Goal: Task Accomplishment & Management: Manage account settings

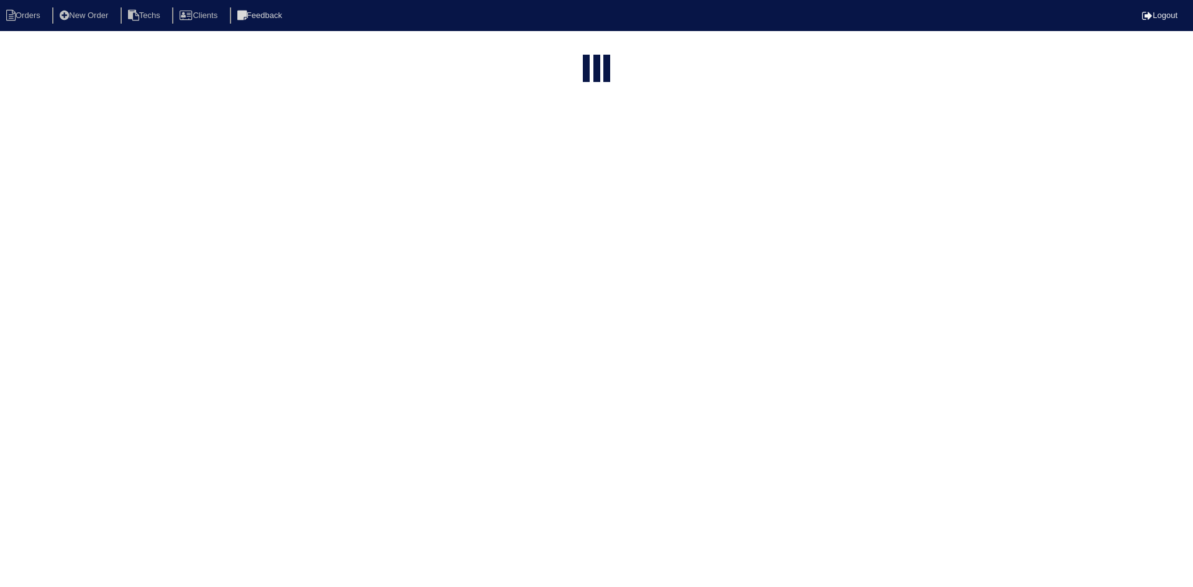
select select "15"
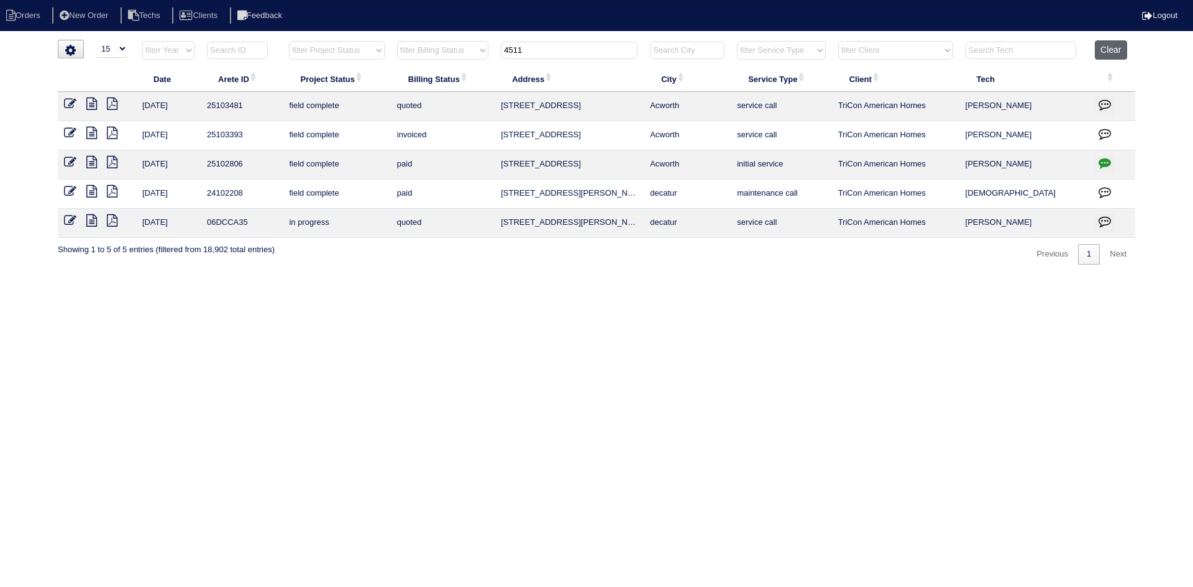
click at [1119, 50] on button "Clear" at bounding box center [1110, 49] width 32 height 19
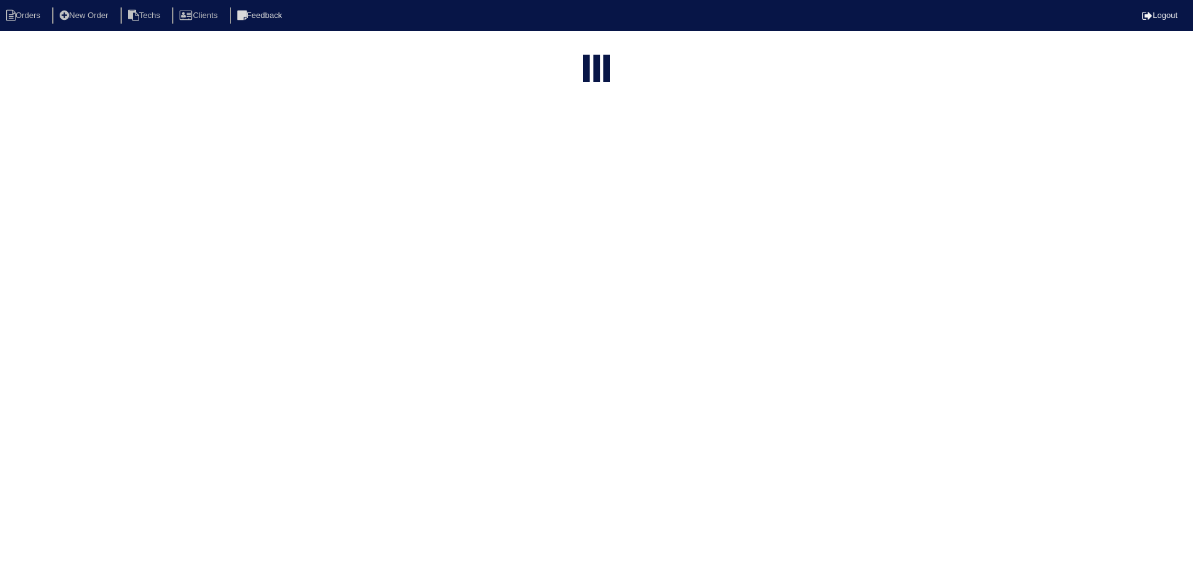
select select "15"
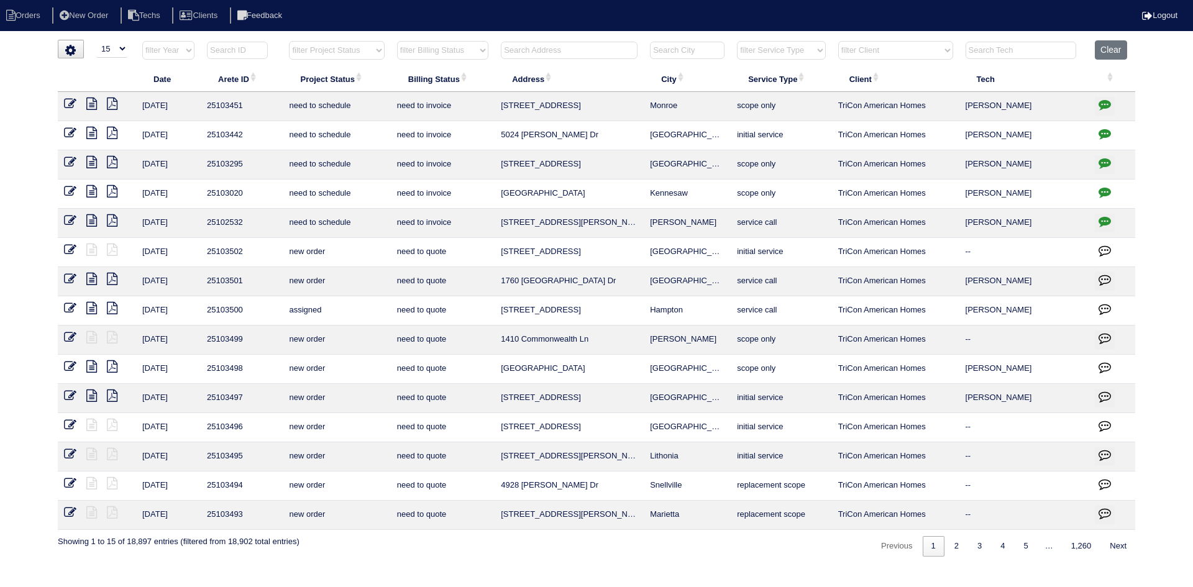
click at [93, 159] on icon at bounding box center [91, 162] width 11 height 12
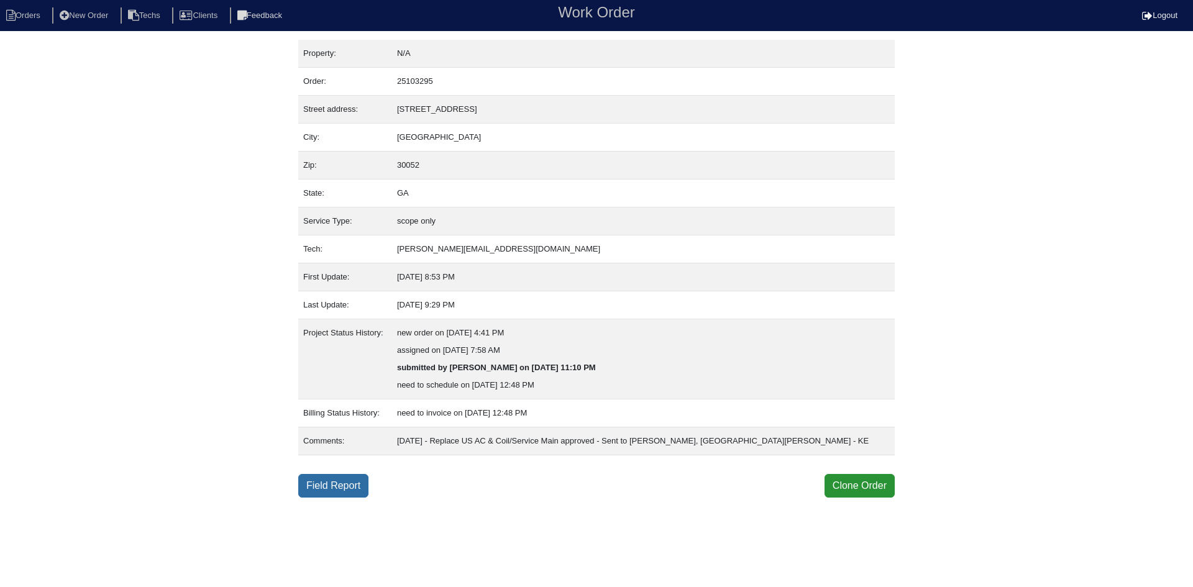
click at [334, 488] on link "Field Report" at bounding box center [333, 486] width 70 height 24
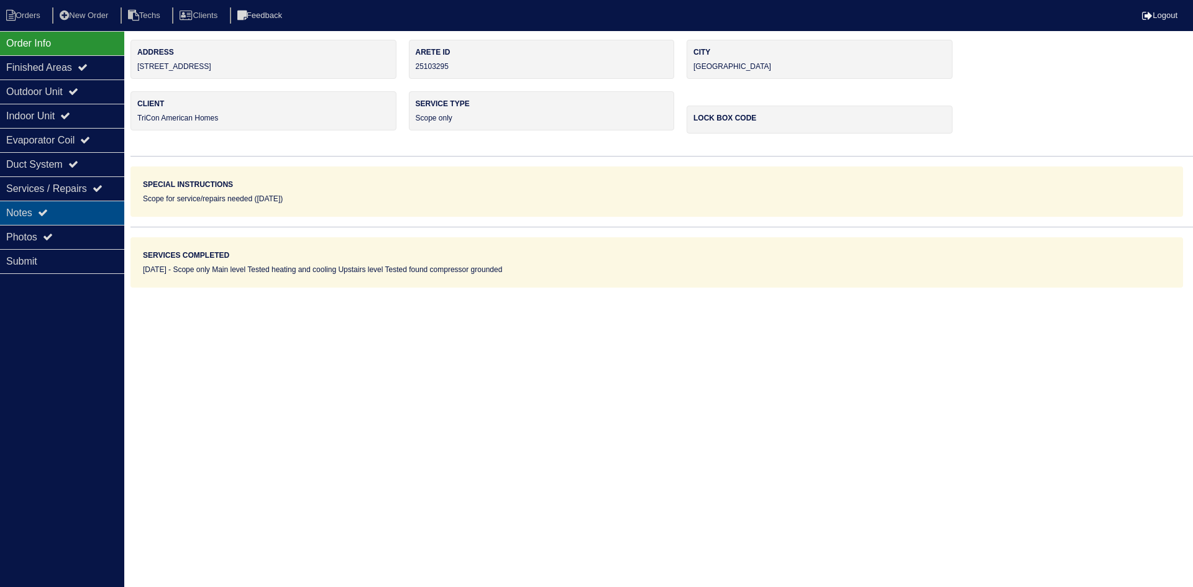
click at [53, 211] on div "Notes" at bounding box center [62, 213] width 124 height 24
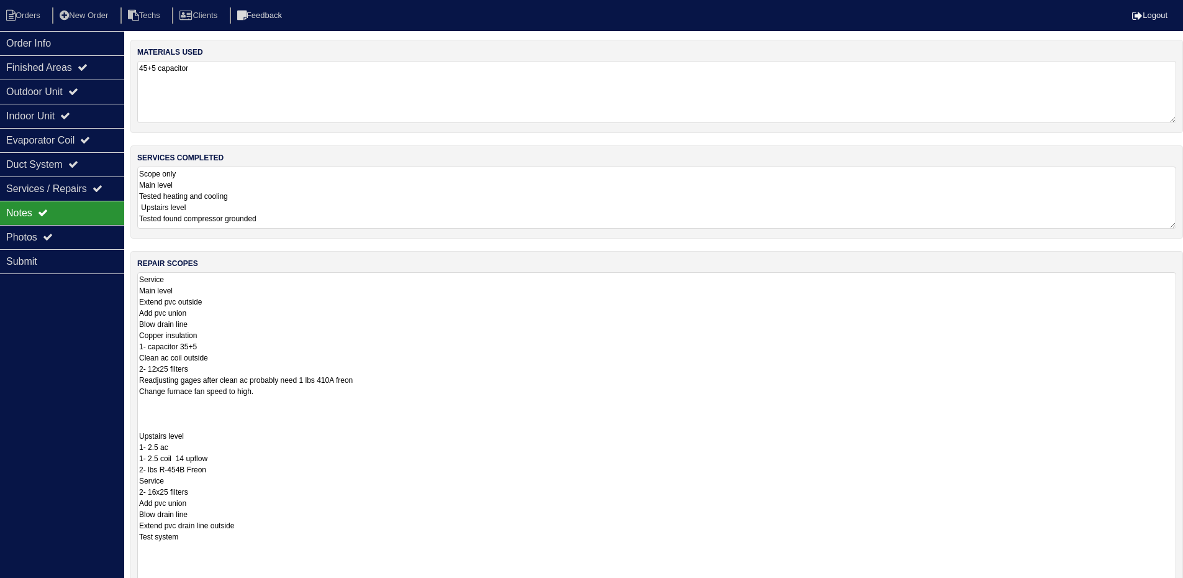
drag, startPoint x: 1182, startPoint y: 329, endPoint x: 1047, endPoint y: 553, distance: 261.6
click at [1183, 586] on html "Orders New Order Techs Clients Feedback Logout Orders New Order Users Clients M…" at bounding box center [591, 366] width 1183 height 732
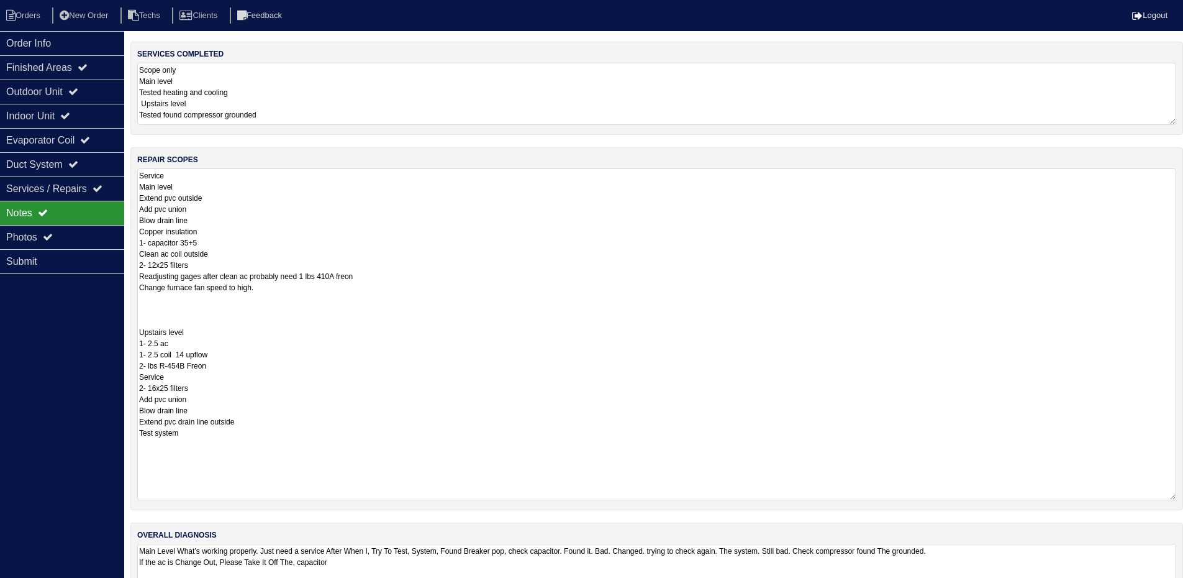
scroll to position [124, 0]
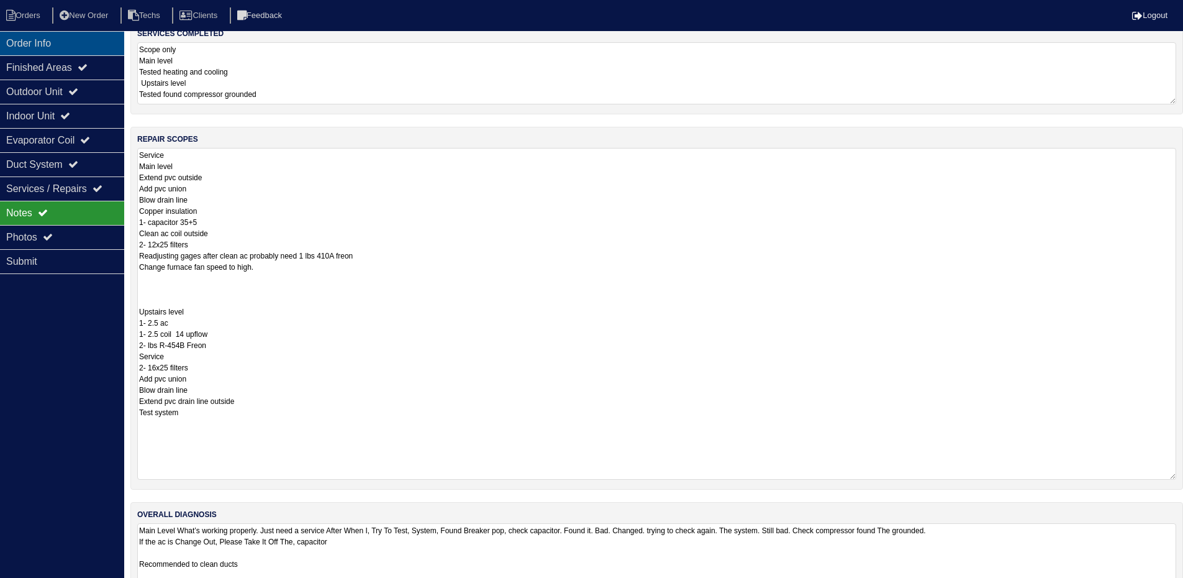
click at [86, 40] on div "Order Info" at bounding box center [62, 43] width 124 height 24
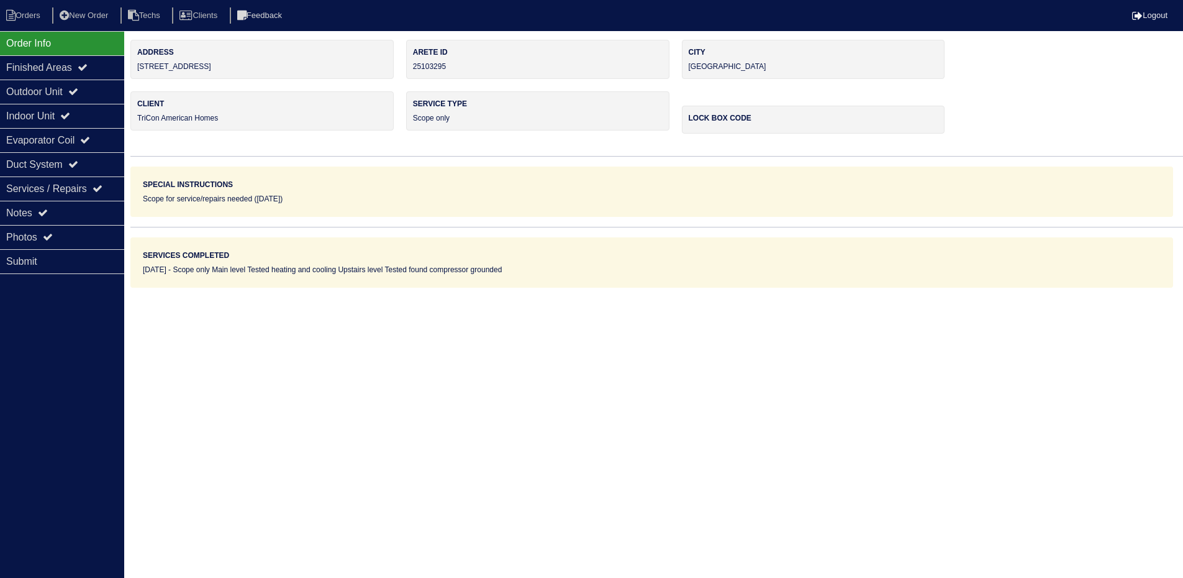
scroll to position [0, 0]
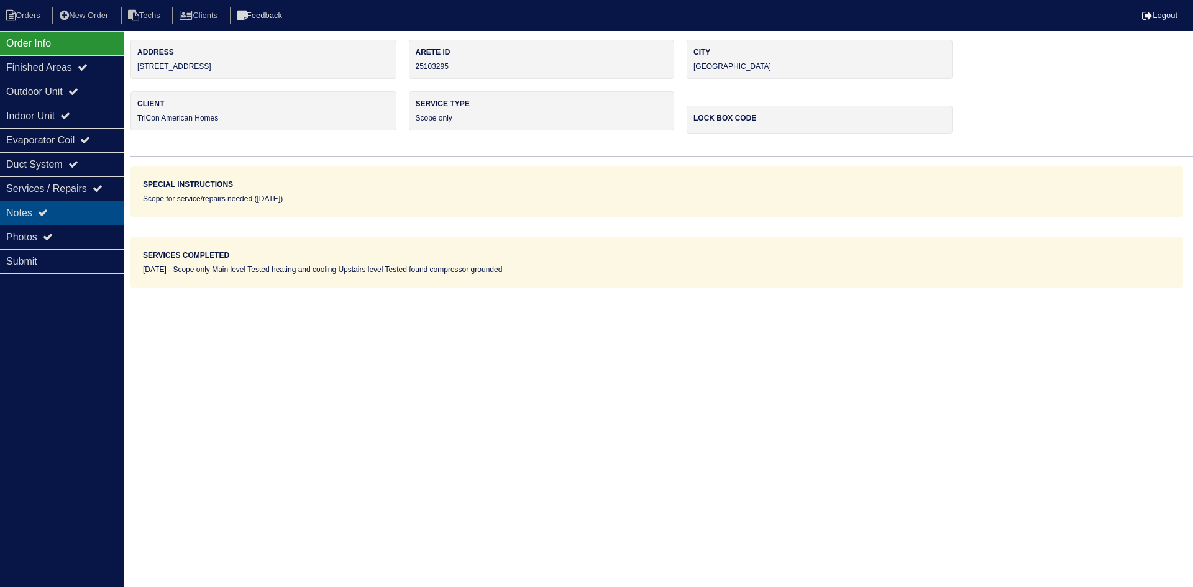
click at [55, 214] on div "Notes" at bounding box center [62, 213] width 124 height 24
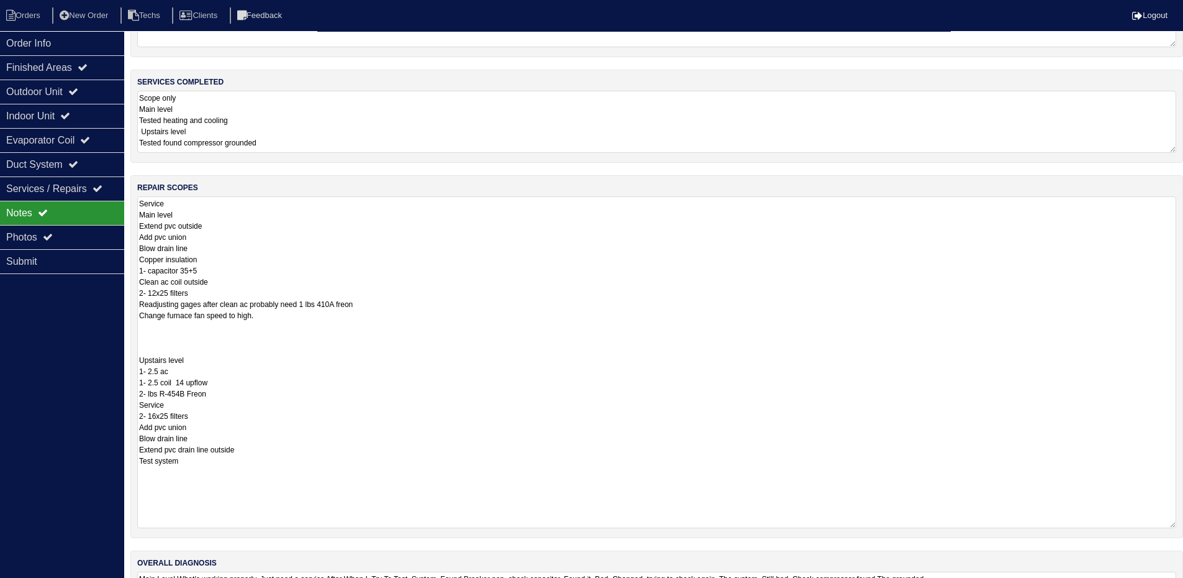
scroll to position [124, 0]
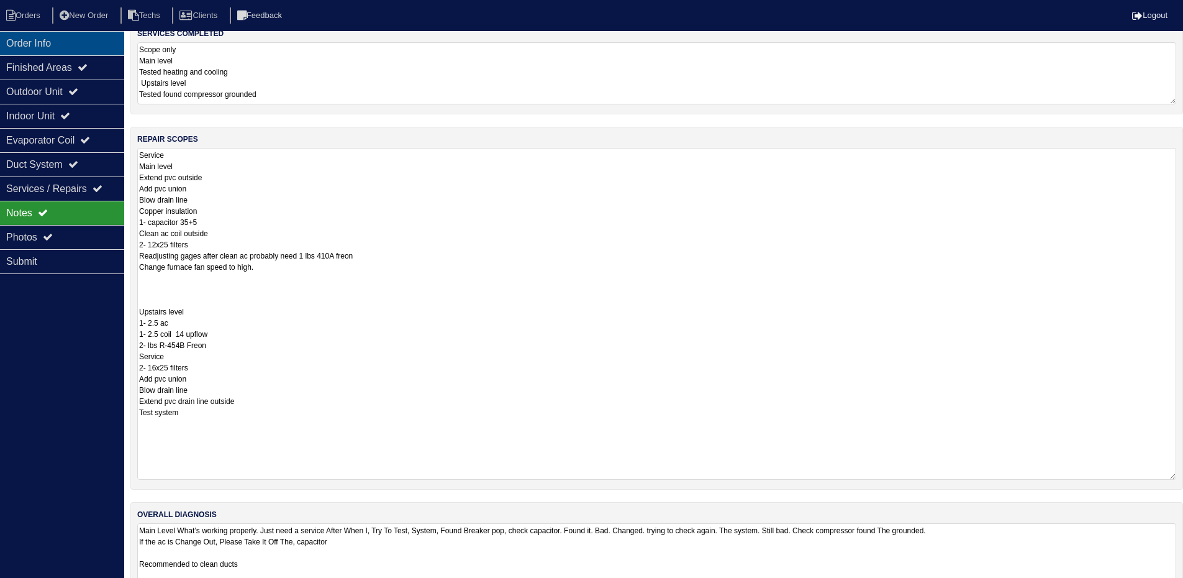
click at [102, 48] on div "Order Info" at bounding box center [62, 43] width 124 height 24
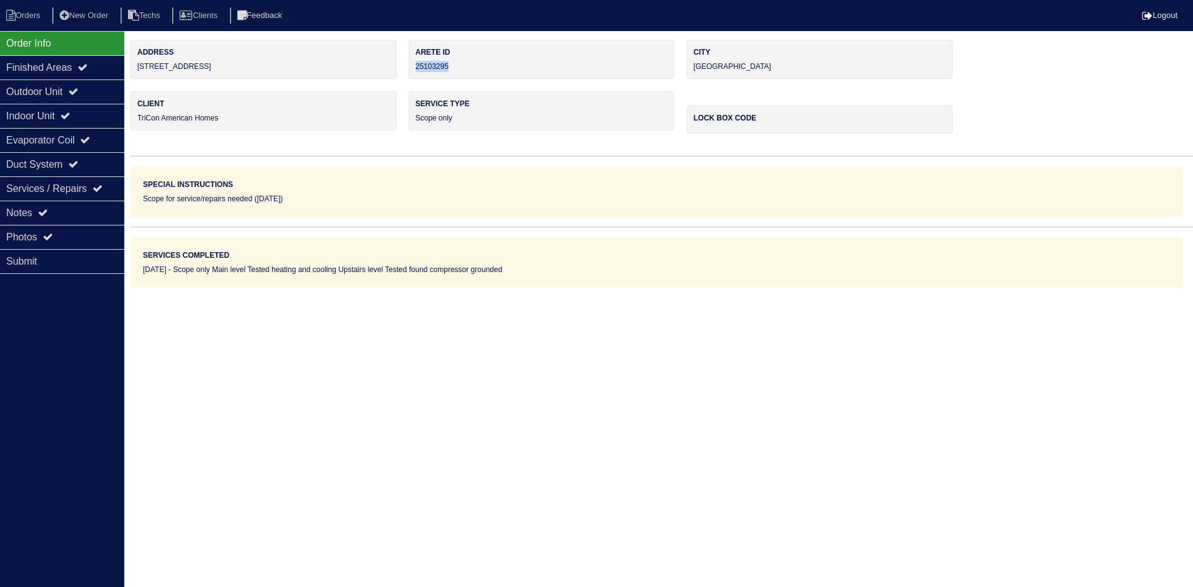
drag, startPoint x: 460, startPoint y: 68, endPoint x: 416, endPoint y: 67, distance: 44.1
click at [416, 67] on div "Arete ID 25103295" at bounding box center [542, 59] width 266 height 39
copy div "25103295"
drag, startPoint x: 58, startPoint y: 214, endPoint x: 65, endPoint y: 213, distance: 6.9
click at [58, 214] on div "Notes" at bounding box center [62, 213] width 124 height 24
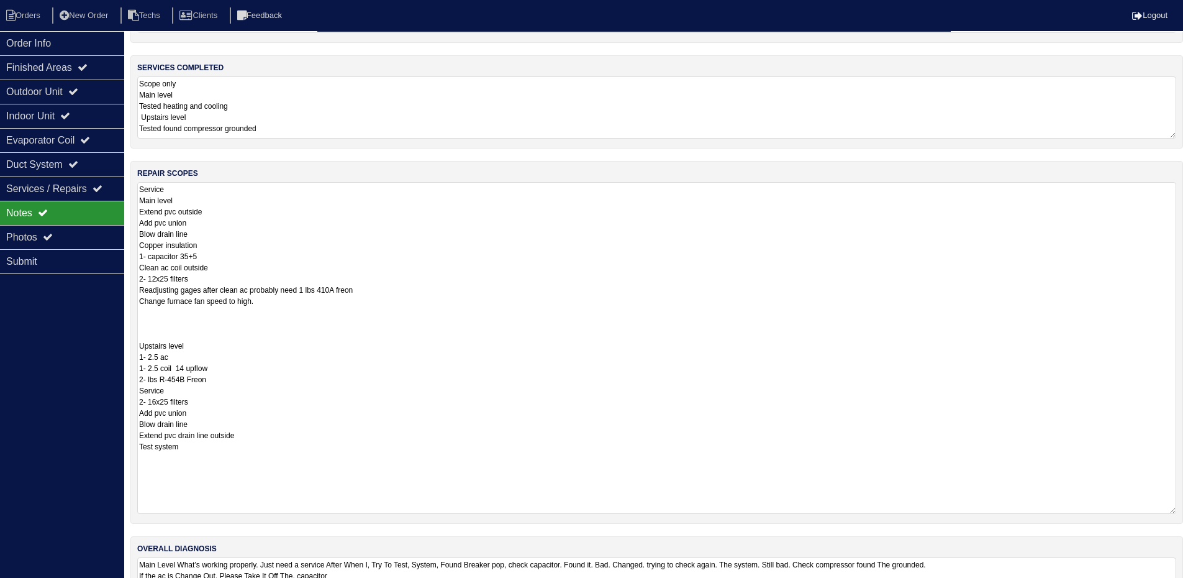
scroll to position [124, 0]
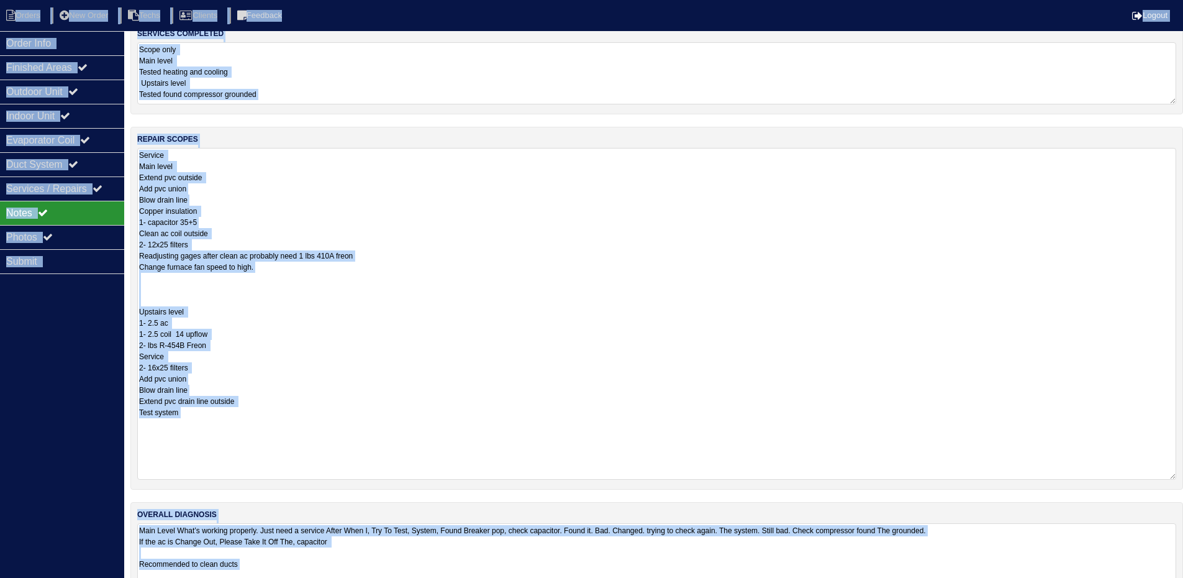
click at [437, 293] on textarea "Service Main level Extend pvc outside Add pvc union Blow drain line Copper insu…" at bounding box center [656, 314] width 1039 height 332
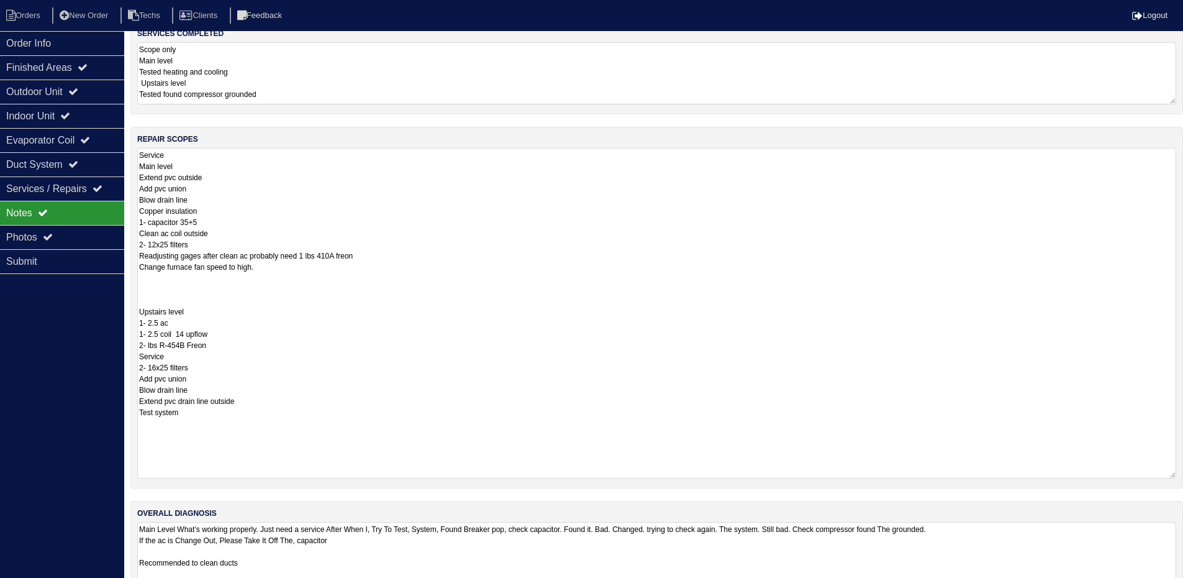
click at [409, 309] on textarea "Service Main level Extend pvc outside Add pvc union Blow drain line Copper insu…" at bounding box center [656, 313] width 1039 height 330
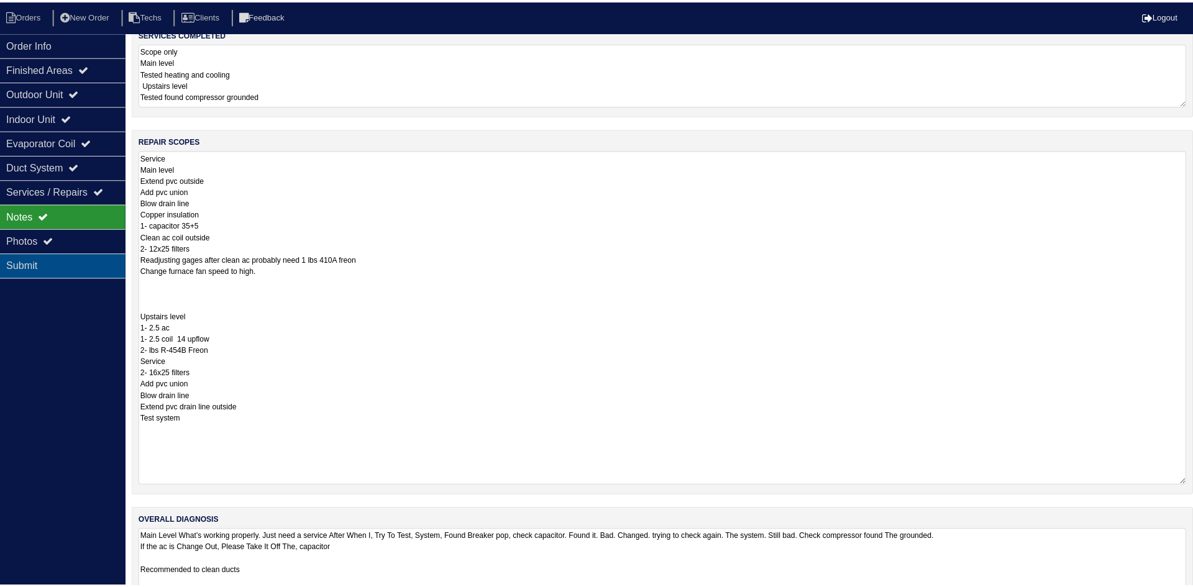
scroll to position [0, 0]
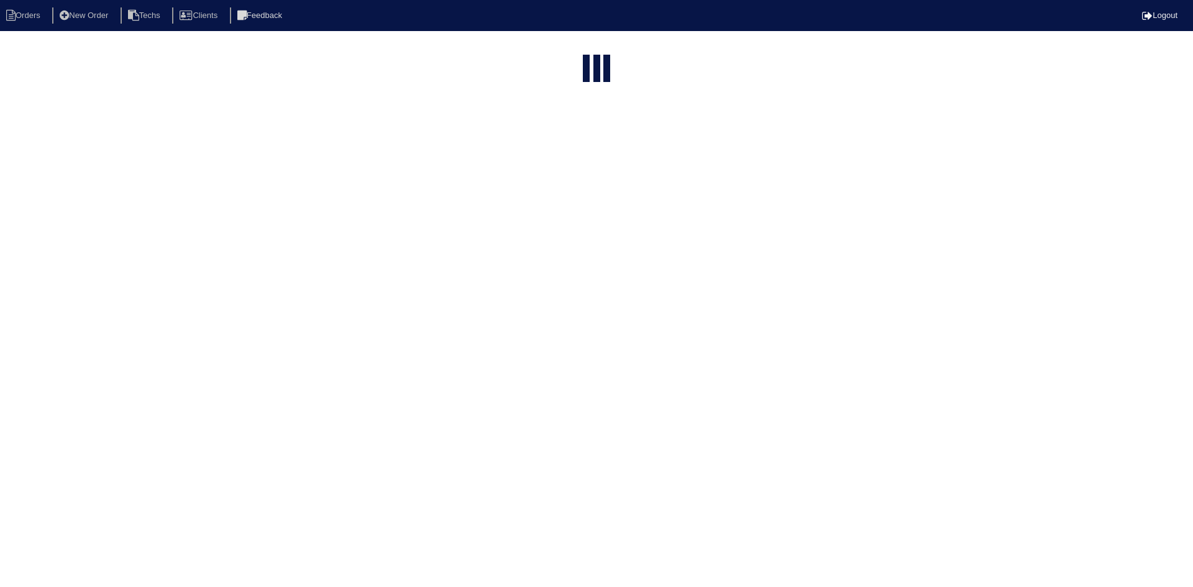
select select "15"
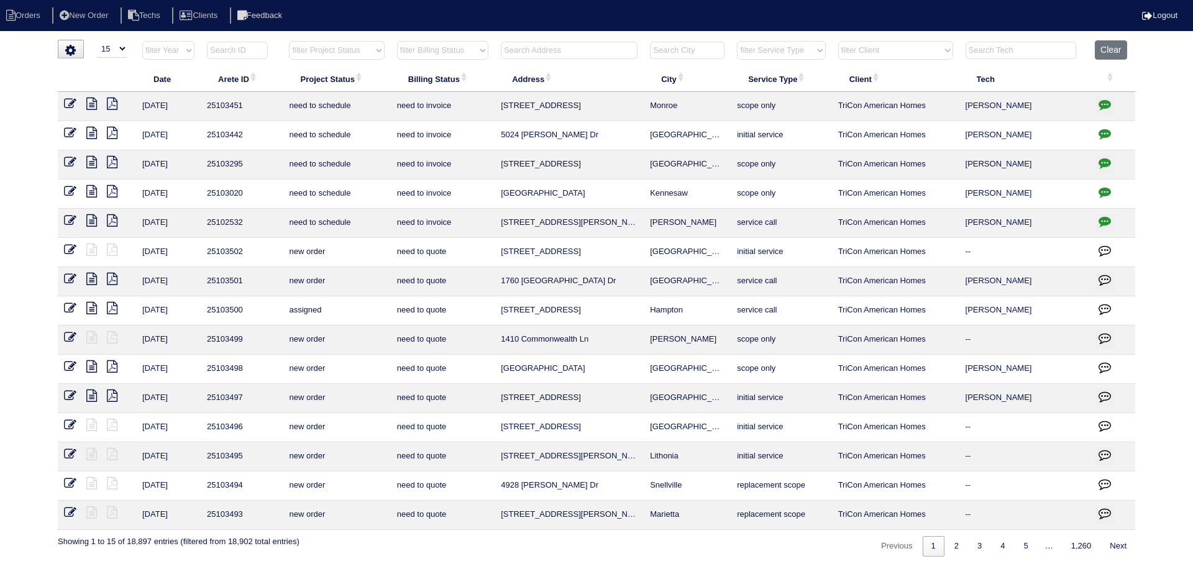
click at [1104, 160] on icon "button" at bounding box center [1104, 163] width 12 height 12
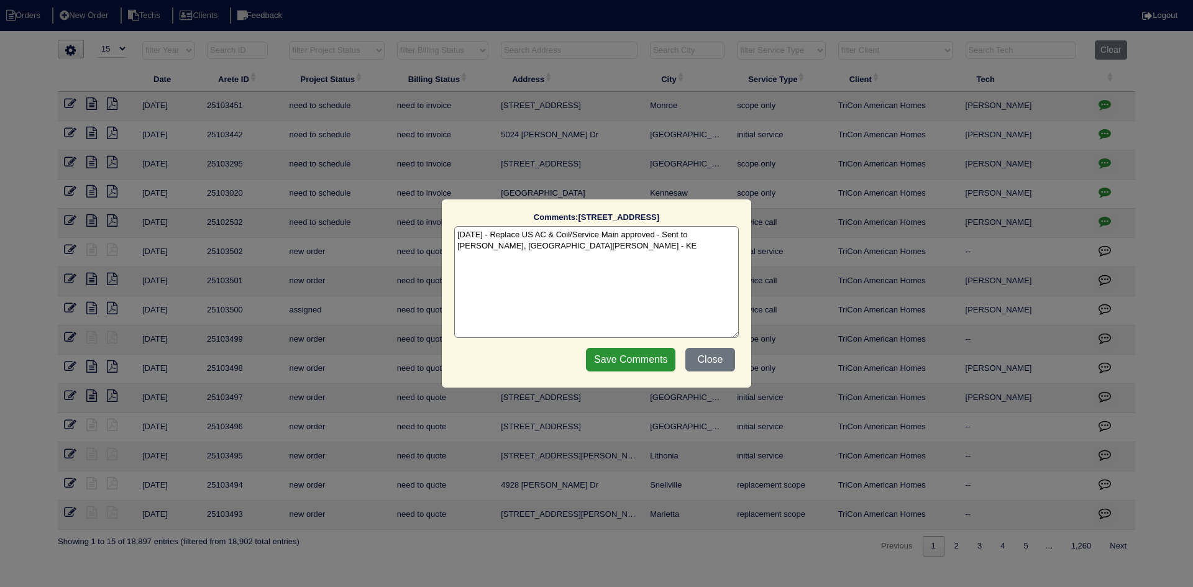
click at [553, 252] on textarea "[DATE] - Replace US AC & Coil/Service Main approved - Sent to [PERSON_NAME], [G…" at bounding box center [596, 282] width 284 height 112
paste textarea "Equipment ordered - verified cost Sibi order number: TAH-RGSPZLUW Order placed:…"
click at [627, 256] on textarea "9/22/25 - Replace US AC & Coil/Service Main approved - Sent to Dan, Payton, Ree…" at bounding box center [596, 282] width 284 height 112
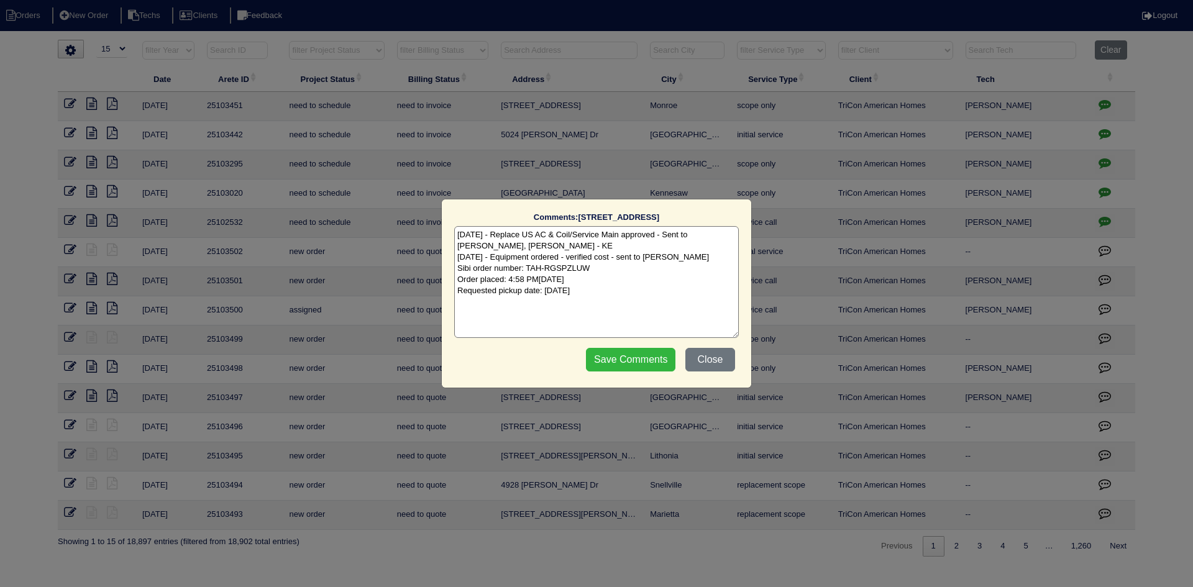
type textarea "9/22/25 - Replace US AC & Coil/Service Main approved - Sent to Dan, Payton, Ree…"
click at [618, 358] on input "Save Comments" at bounding box center [630, 360] width 89 height 24
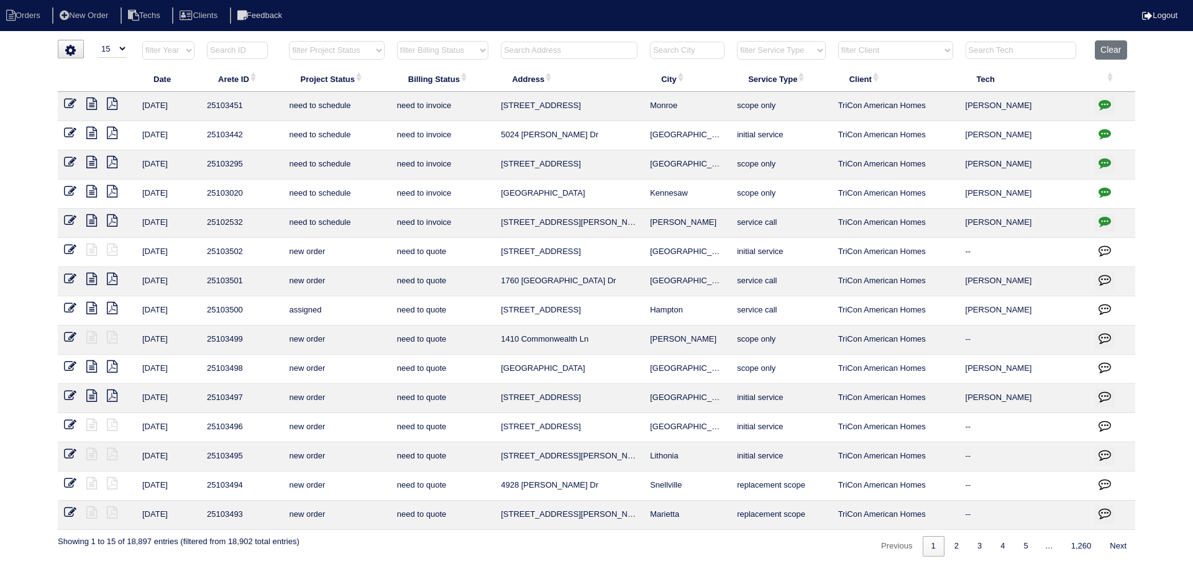
click at [352, 47] on select "filter Project Status -- Any Project Status -- new order assigned in progress f…" at bounding box center [336, 50] width 95 height 19
click at [289, 41] on select "filter Project Status -- Any Project Status -- new order assigned in progress f…" at bounding box center [336, 50] width 95 height 19
select select "field complete"
click at [481, 51] on select "filter Billing Status -- Any Billing Status -- need to quote quoted need to inv…" at bounding box center [442, 50] width 91 height 19
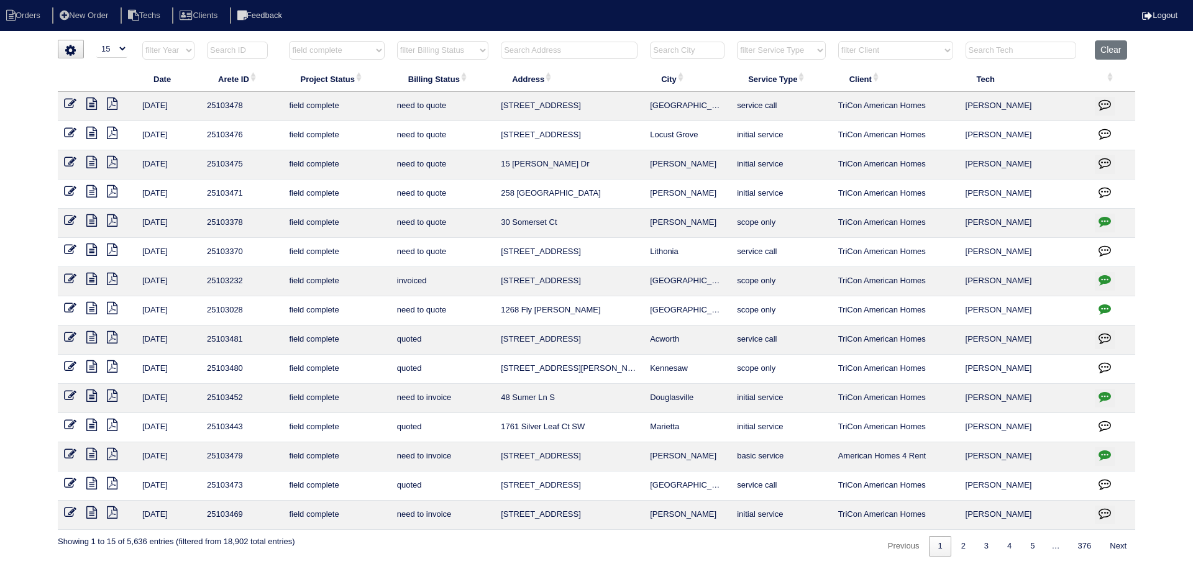
select select "need to quote"
click at [397, 41] on select "filter Billing Status -- Any Billing Status -- need to quote quoted need to inv…" at bounding box center [442, 50] width 91 height 19
select select "field complete"
select select "need to quote"
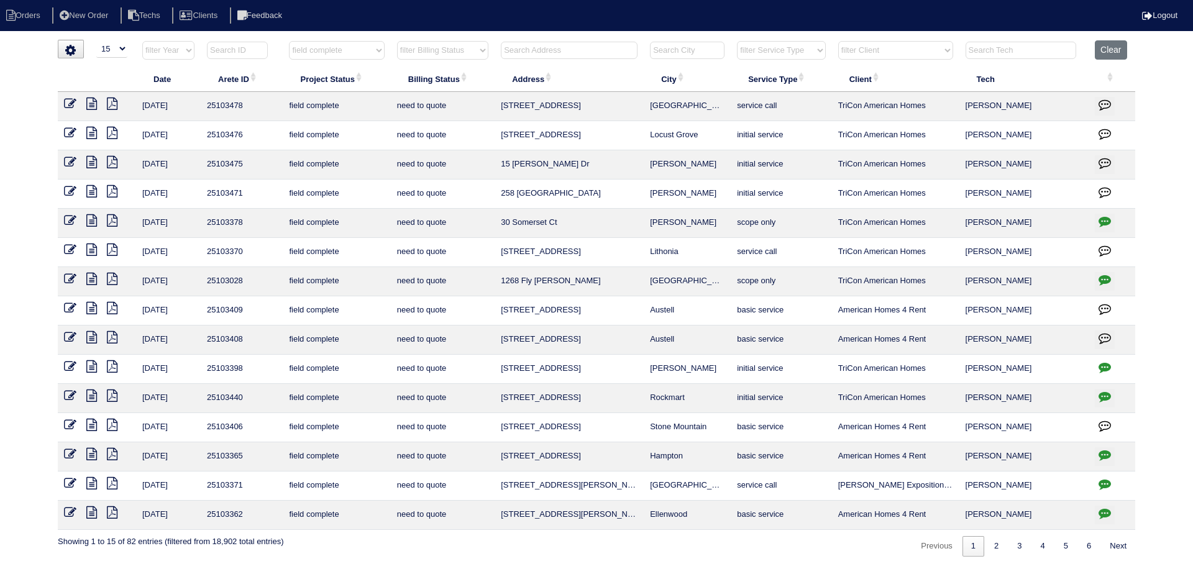
click at [1098, 370] on button "button" at bounding box center [1104, 369] width 20 height 19
type textarea "[DATE] - Hold off on quoting per [PERSON_NAME] going back to get second system …"
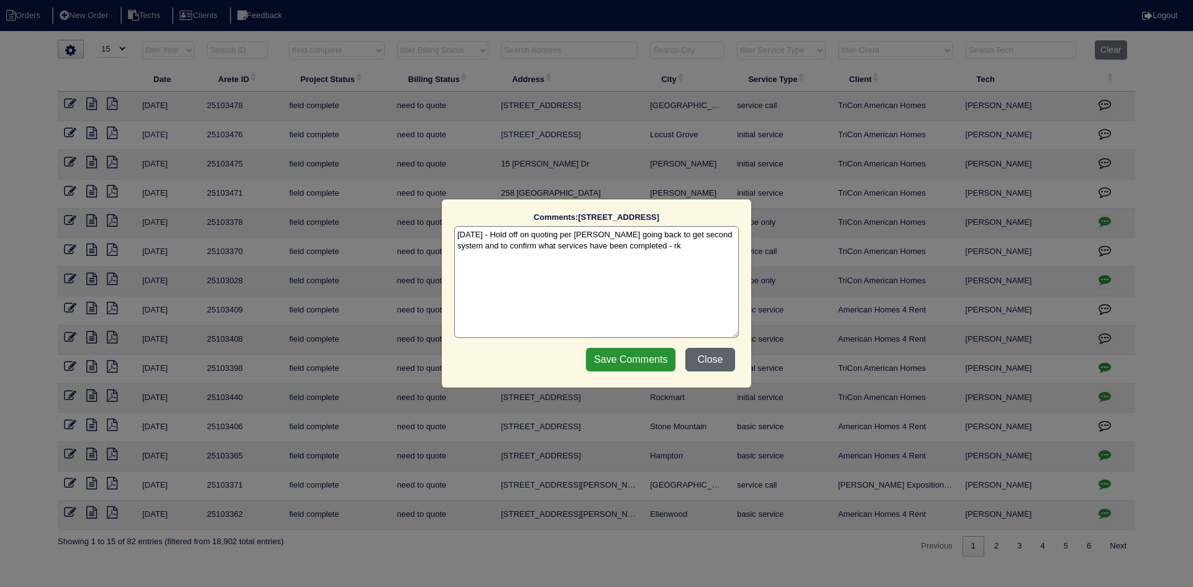
click at [710, 364] on button "Close" at bounding box center [710, 360] width 50 height 24
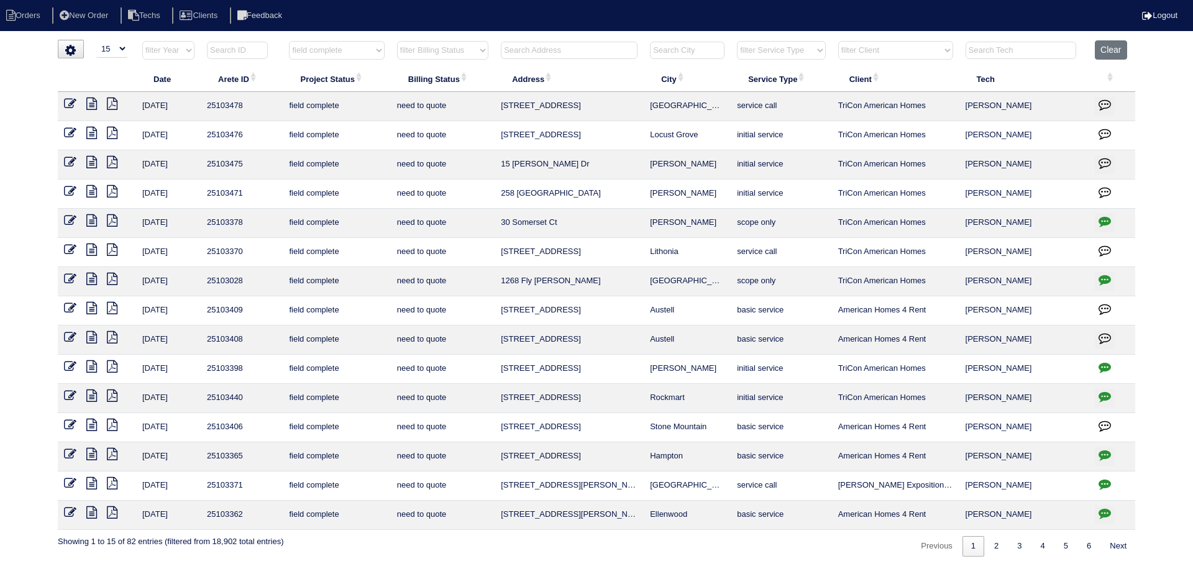
click at [87, 366] on icon at bounding box center [91, 366] width 11 height 12
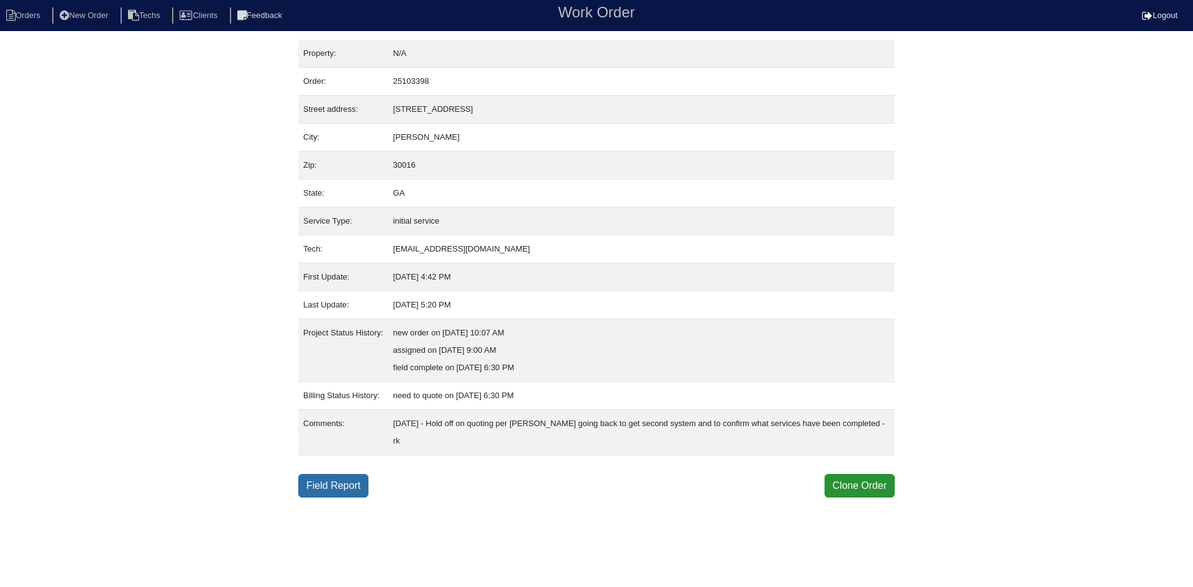
click at [330, 489] on link "Field Report" at bounding box center [333, 486] width 70 height 24
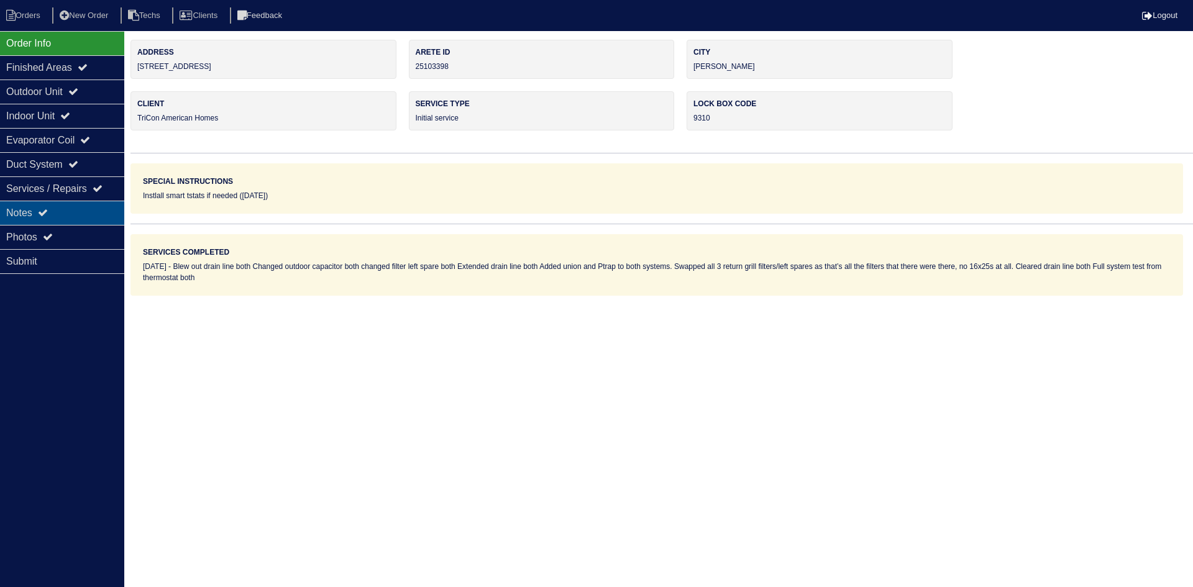
click at [82, 211] on div "Notes" at bounding box center [62, 213] width 124 height 24
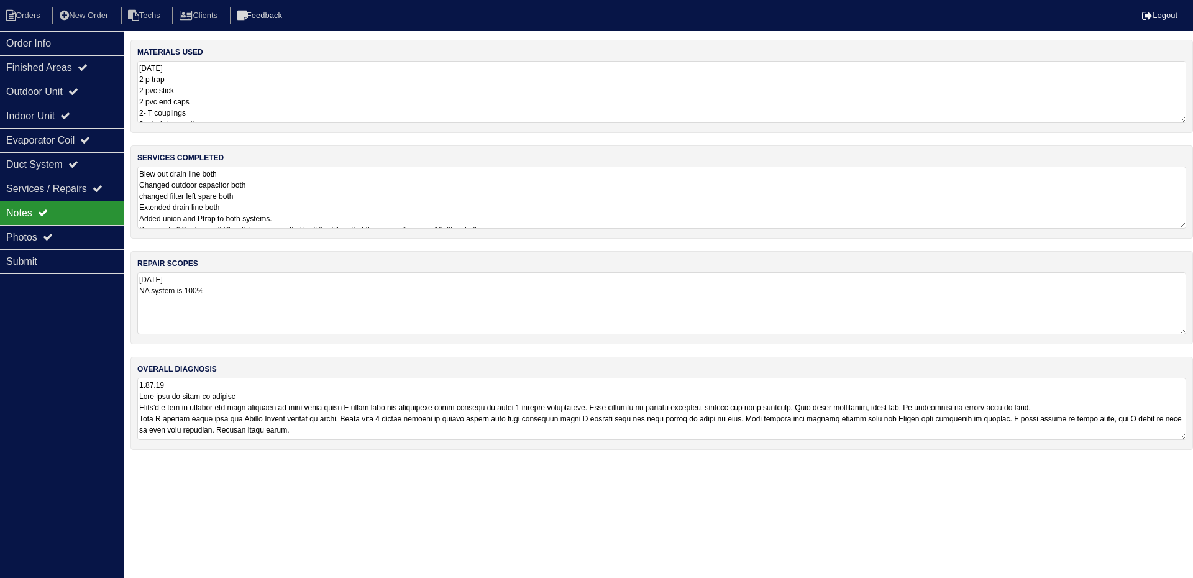
click at [409, 293] on textarea "9.19.25 NA system is 100%" at bounding box center [661, 303] width 1048 height 62
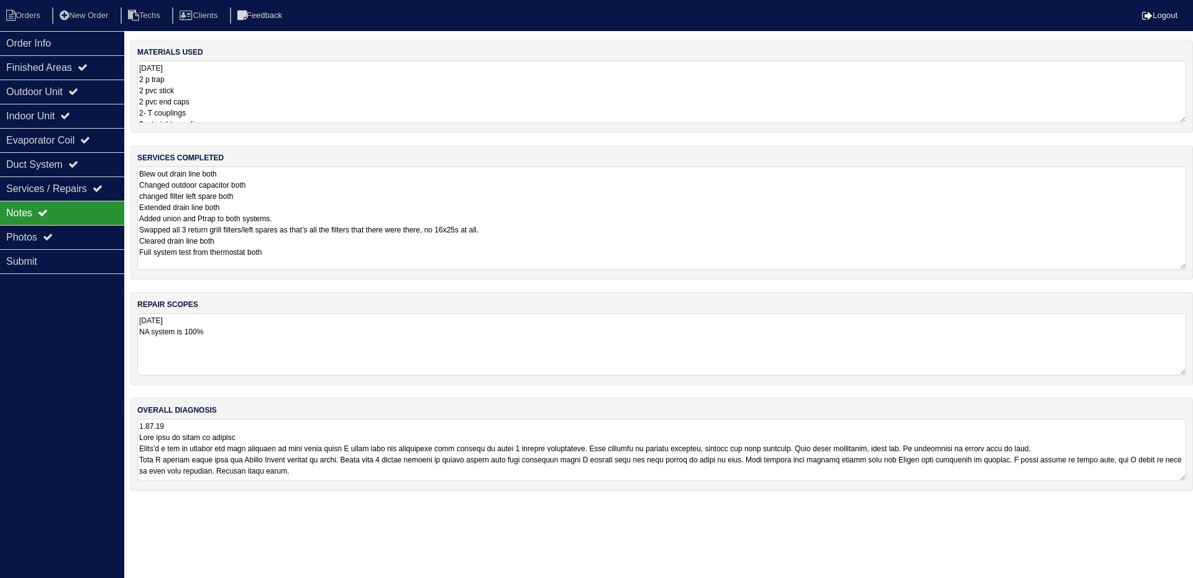
click at [384, 209] on textarea "Blew out drain line both Changed outdoor capacitor both changed filter left spa…" at bounding box center [661, 217] width 1048 height 103
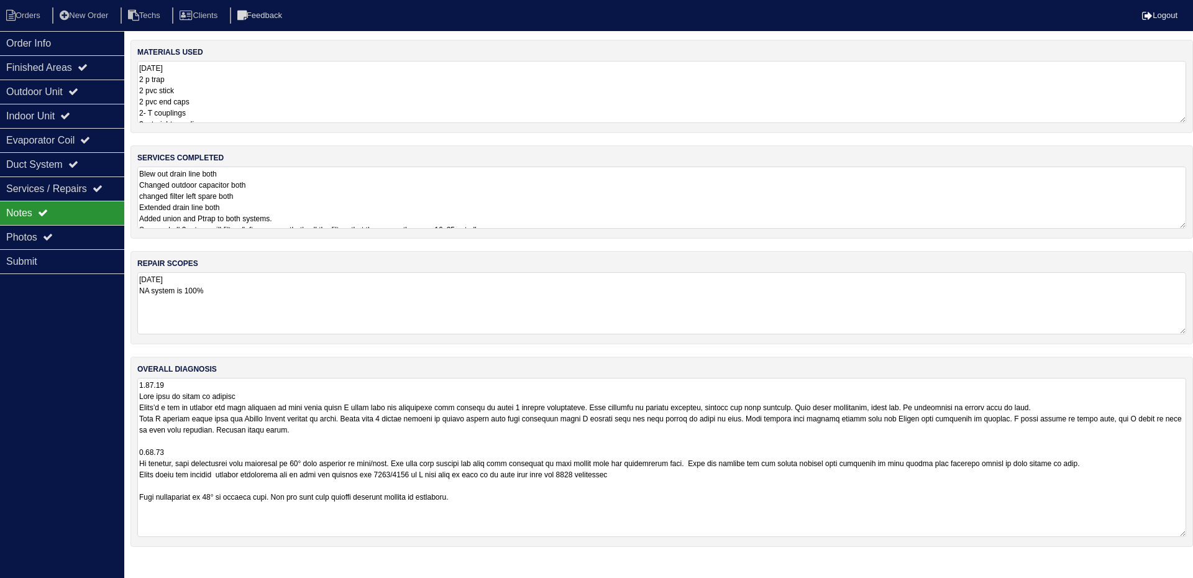
click at [482, 422] on textarea at bounding box center [661, 457] width 1048 height 159
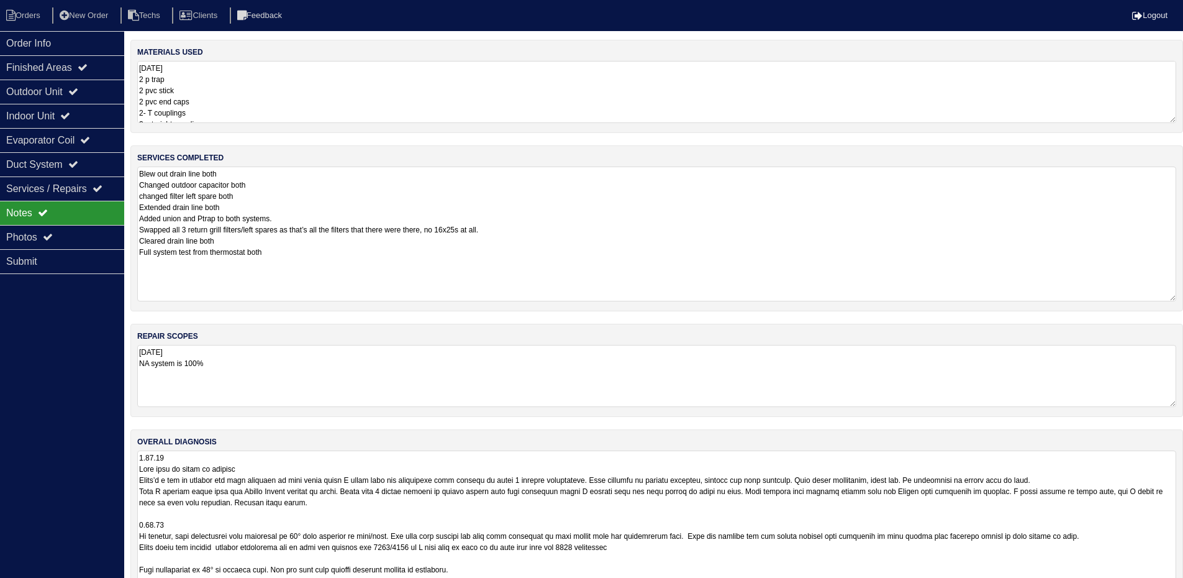
drag, startPoint x: 1183, startPoint y: 225, endPoint x: 1183, endPoint y: 298, distance: 72.7
click at [1183, 298] on html "Orders New Order Techs Clients Feedback Logout Orders New Order Users Clients M…" at bounding box center [591, 316] width 1183 height 632
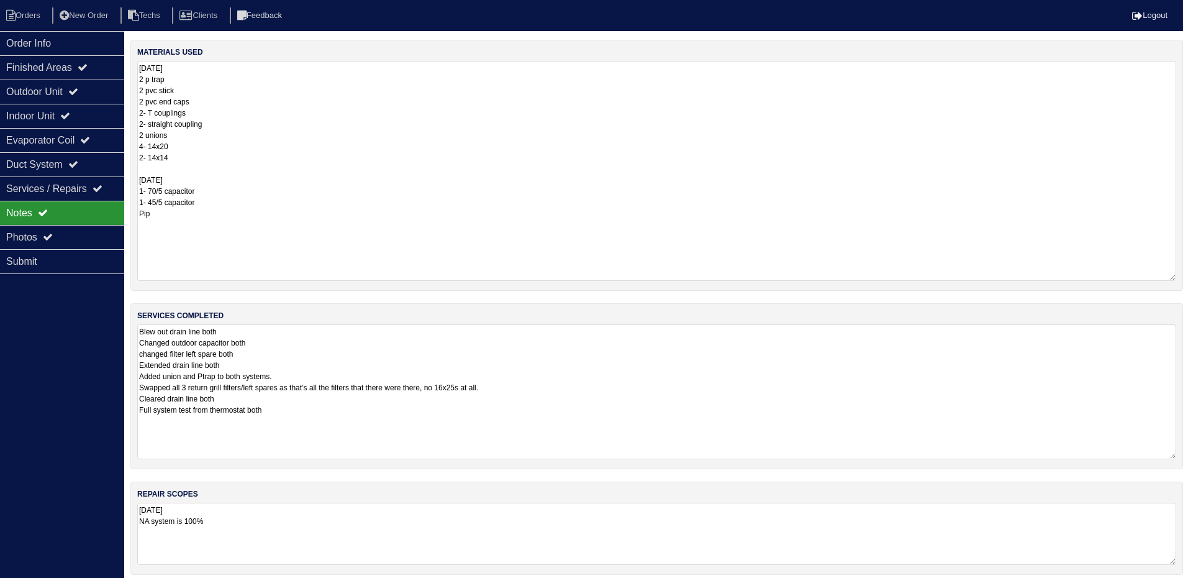
drag, startPoint x: 1173, startPoint y: 120, endPoint x: 960, endPoint y: 218, distance: 234.6
click at [1183, 278] on div "materials used 9.18.25 2 p trap 2 pvc stick 2 pvc end caps 2- T couplings 2- st…" at bounding box center [656, 165] width 1053 height 251
click at [63, 93] on div "Outdoor Unit" at bounding box center [62, 92] width 124 height 24
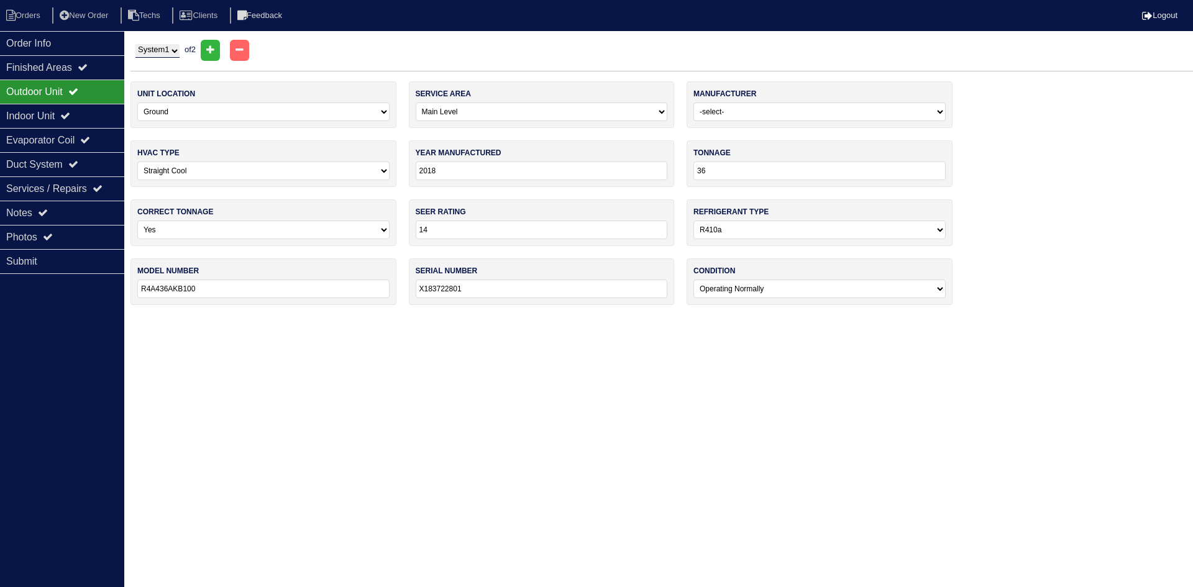
drag, startPoint x: 163, startPoint y: 49, endPoint x: 166, endPoint y: 58, distance: 9.2
click at [163, 51] on select "System 1 System 2" at bounding box center [157, 51] width 44 height 14
select select "2"
click at [135, 44] on select "System 1 System 2" at bounding box center [157, 51] width 44 height 14
select select "1"
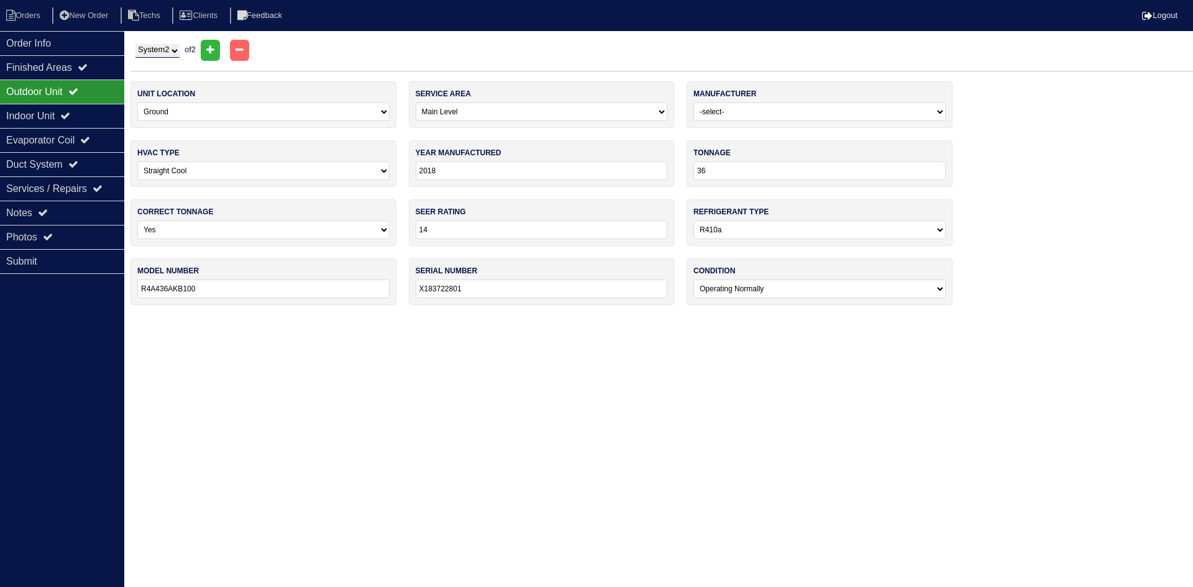
type input "48"
type input "R4A448AKB100"
type input "X183229454"
click at [47, 115] on div "Indoor Unit" at bounding box center [62, 116] width 124 height 24
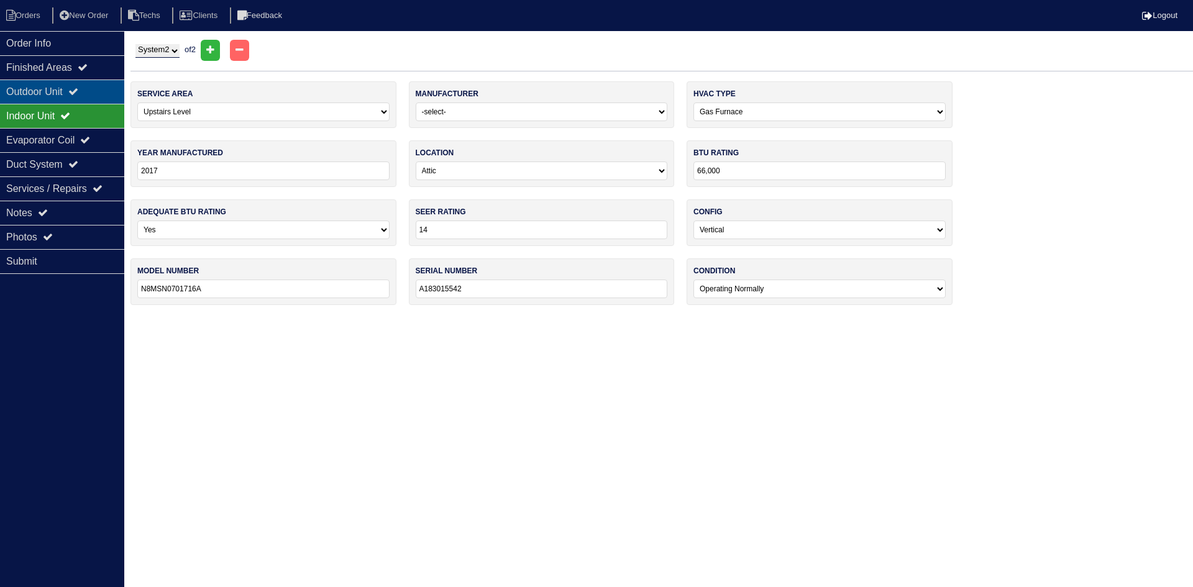
click at [56, 94] on div "Outdoor Unit" at bounding box center [62, 92] width 124 height 24
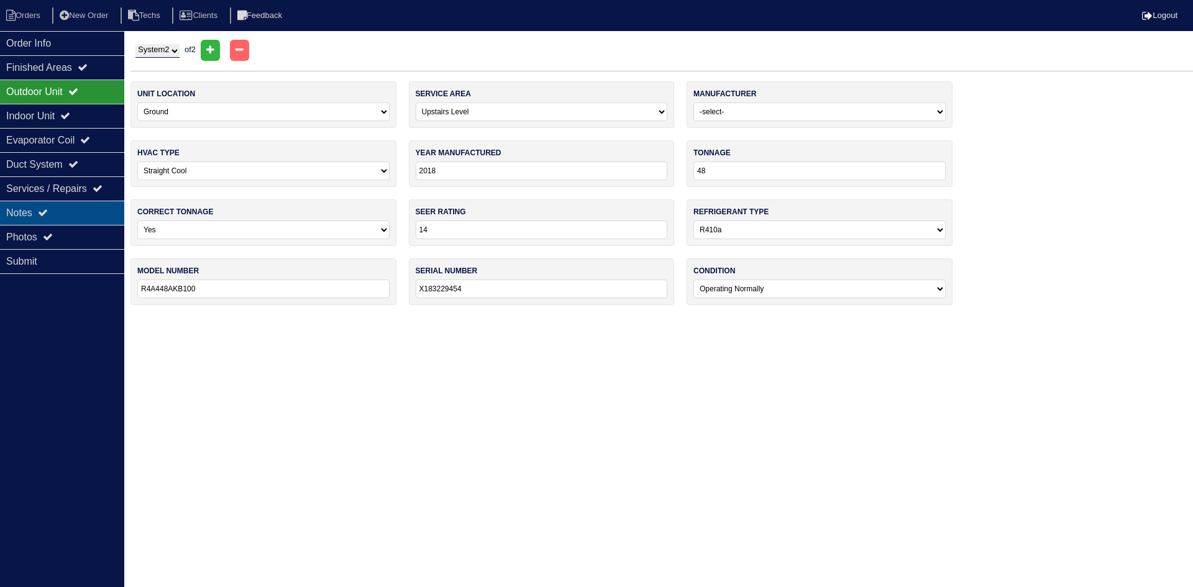
click at [61, 207] on div "Notes" at bounding box center [62, 213] width 124 height 24
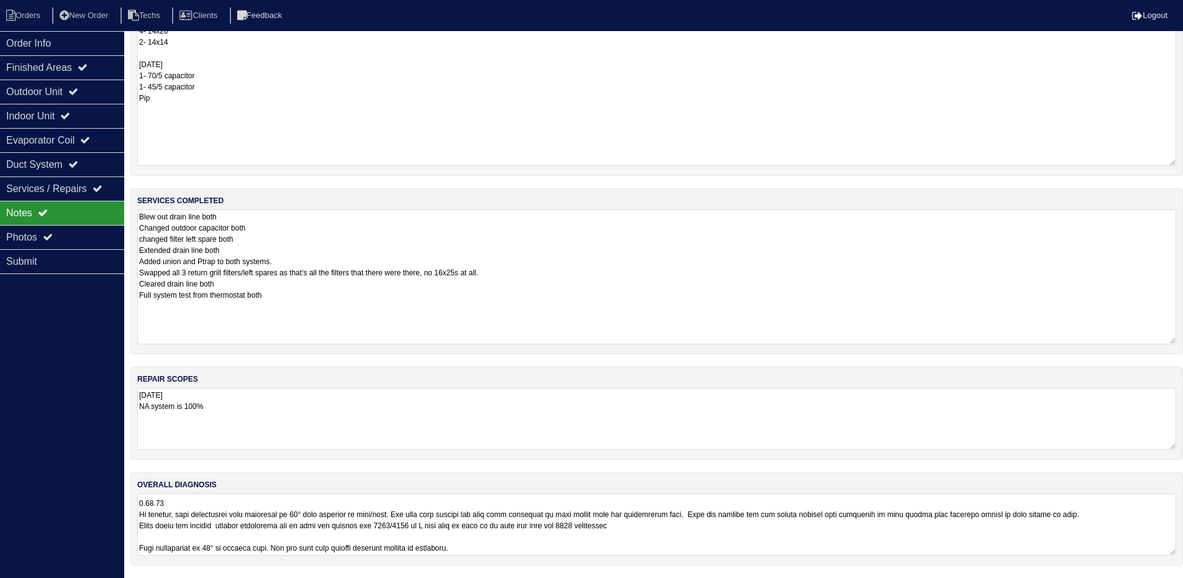
scroll to position [98, 0]
click at [983, 525] on textarea at bounding box center [656, 524] width 1039 height 62
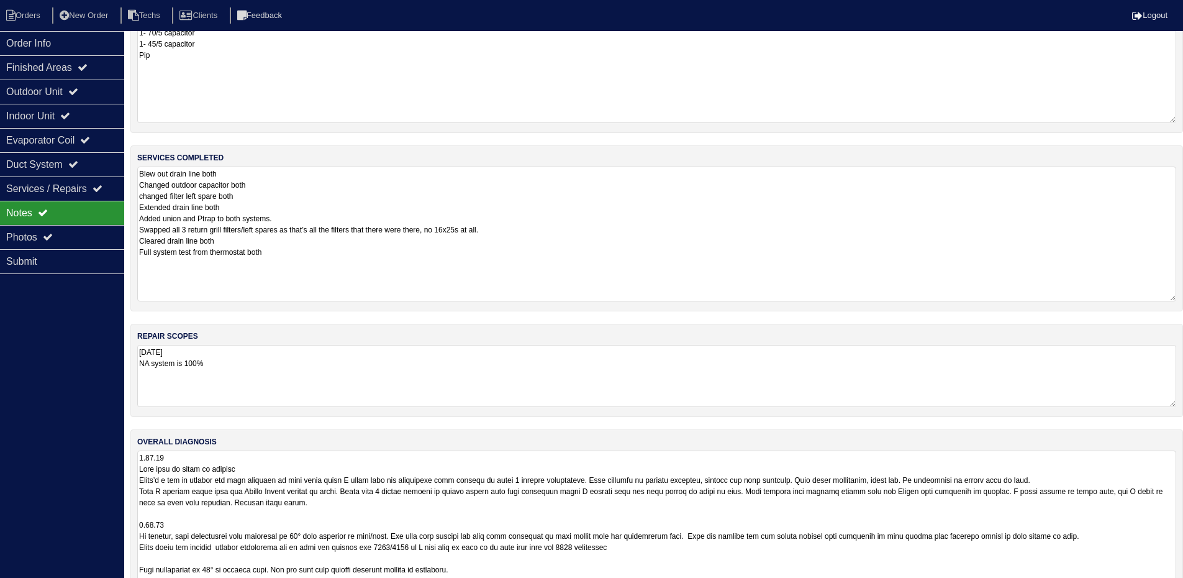
scroll to position [212, 0]
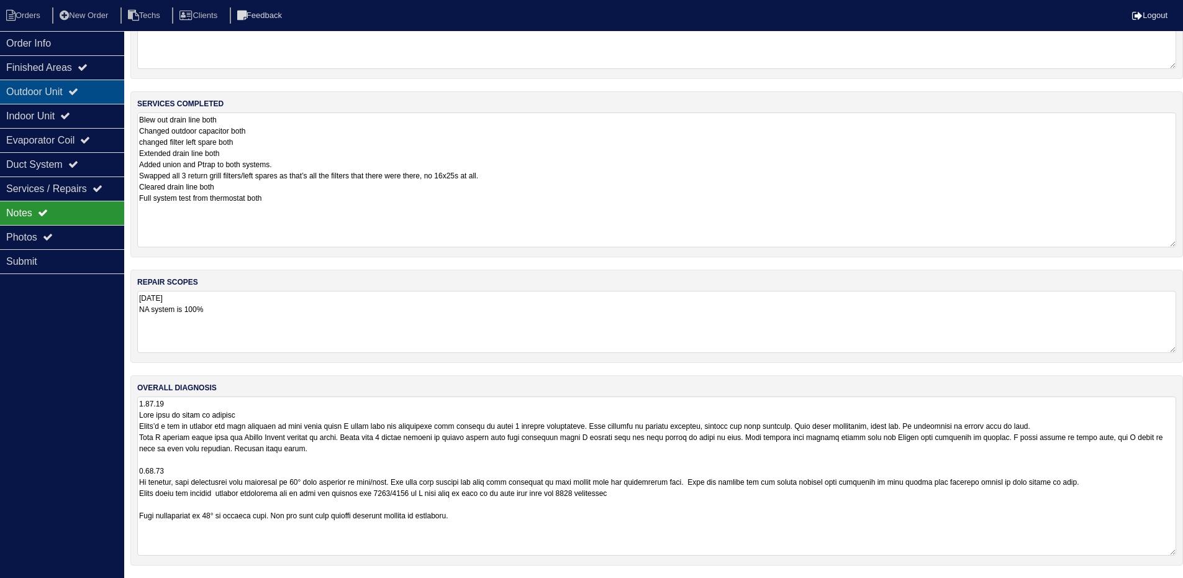
click at [75, 90] on div "Outdoor Unit" at bounding box center [62, 92] width 124 height 24
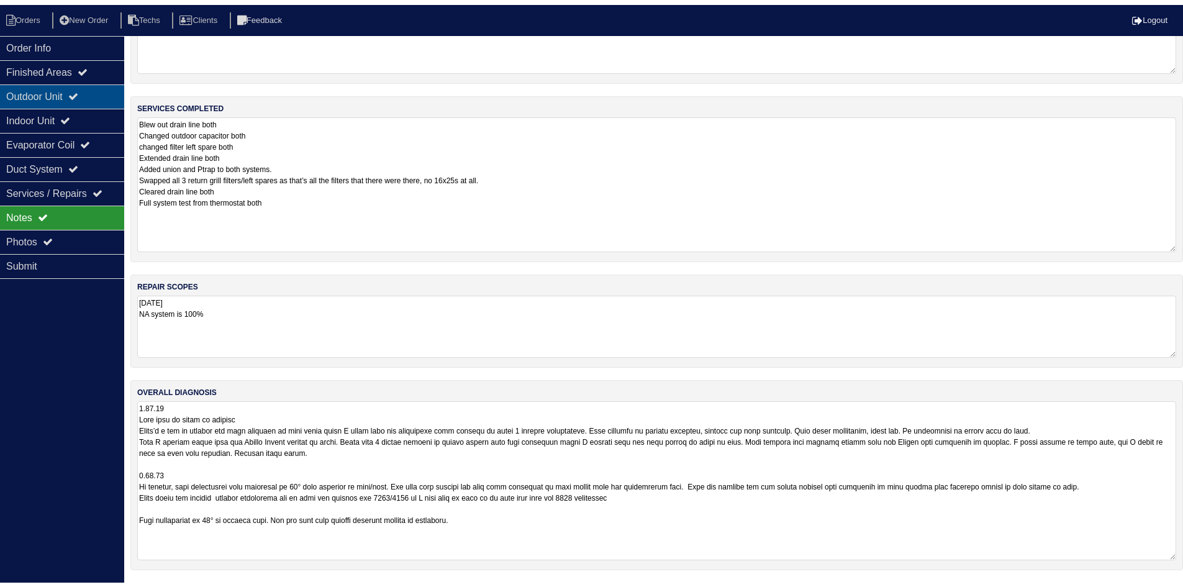
scroll to position [0, 0]
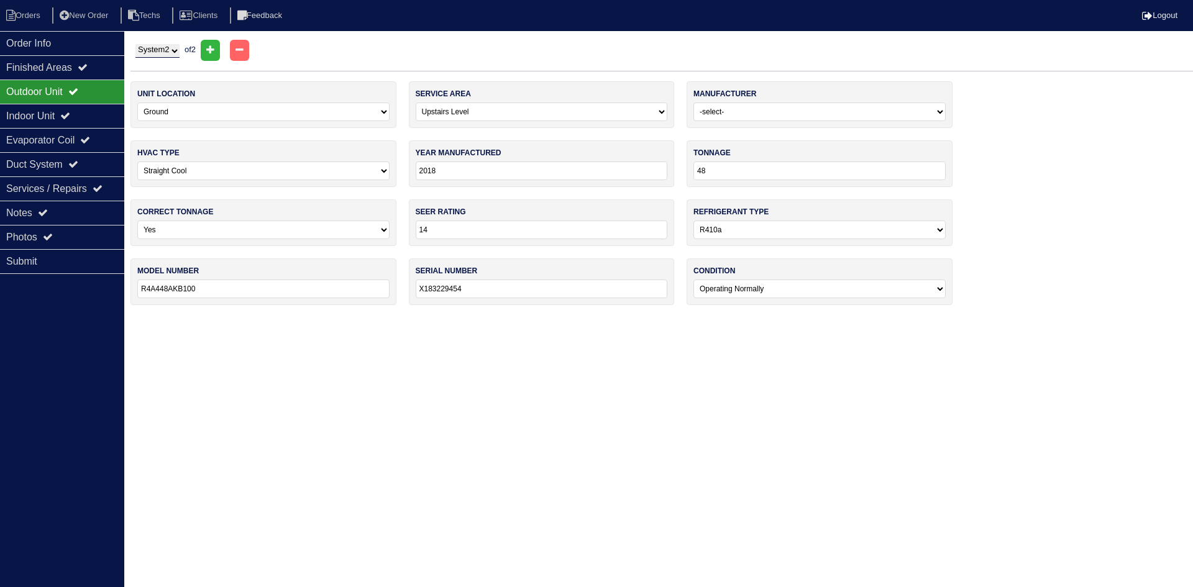
click at [145, 45] on select "System 1 System 2" at bounding box center [157, 51] width 44 height 14
select select "1"
click at [135, 44] on select "System 1 System 2" at bounding box center [157, 51] width 44 height 14
select select "0"
type input "36"
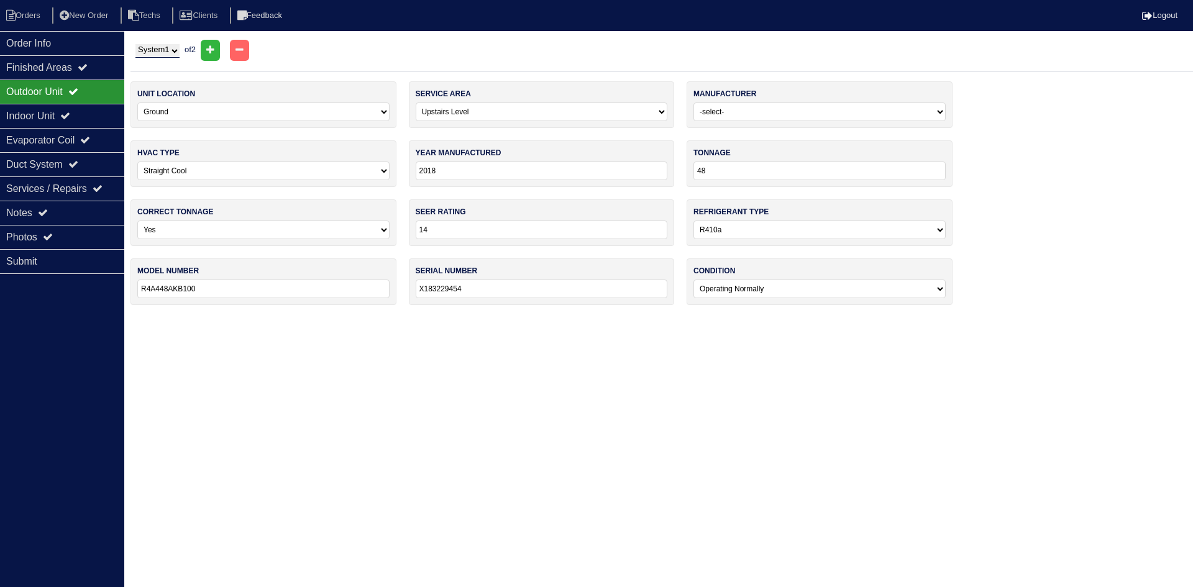
type input "R4A436AKB100"
type input "X183722801"
click at [47, 235] on icon at bounding box center [48, 237] width 10 height 10
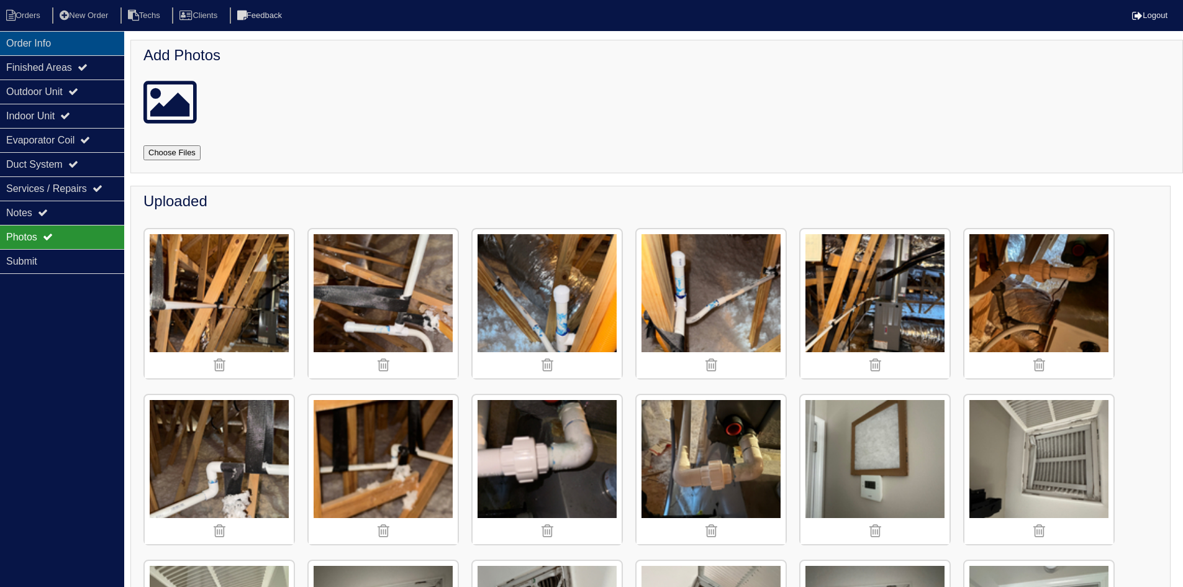
click at [87, 50] on div "Order Info" at bounding box center [62, 43] width 124 height 24
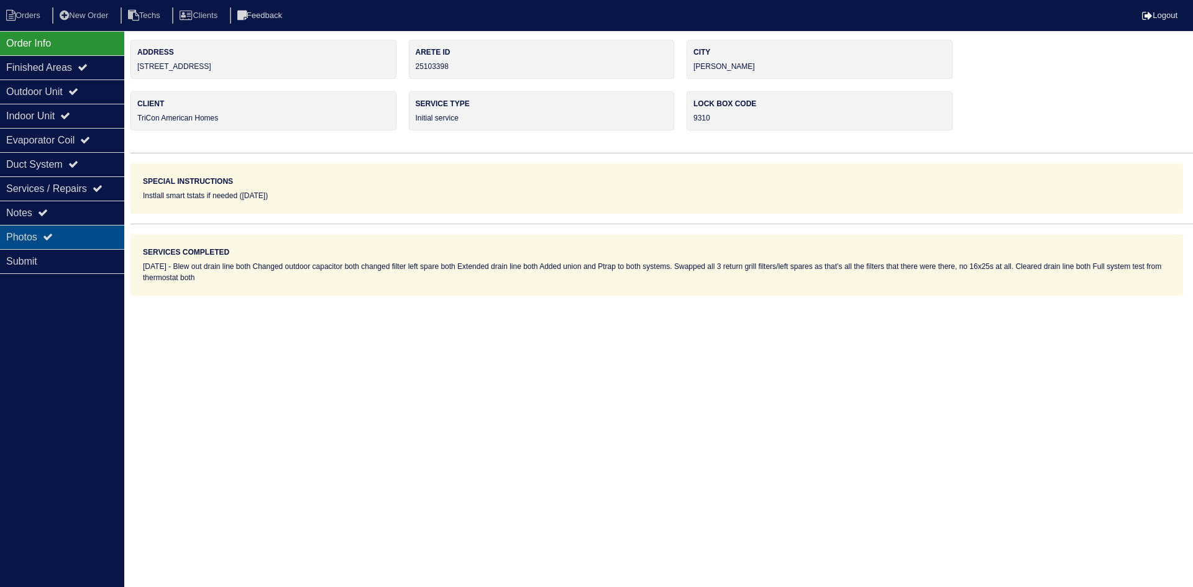
click at [55, 230] on div "Photos" at bounding box center [62, 237] width 124 height 24
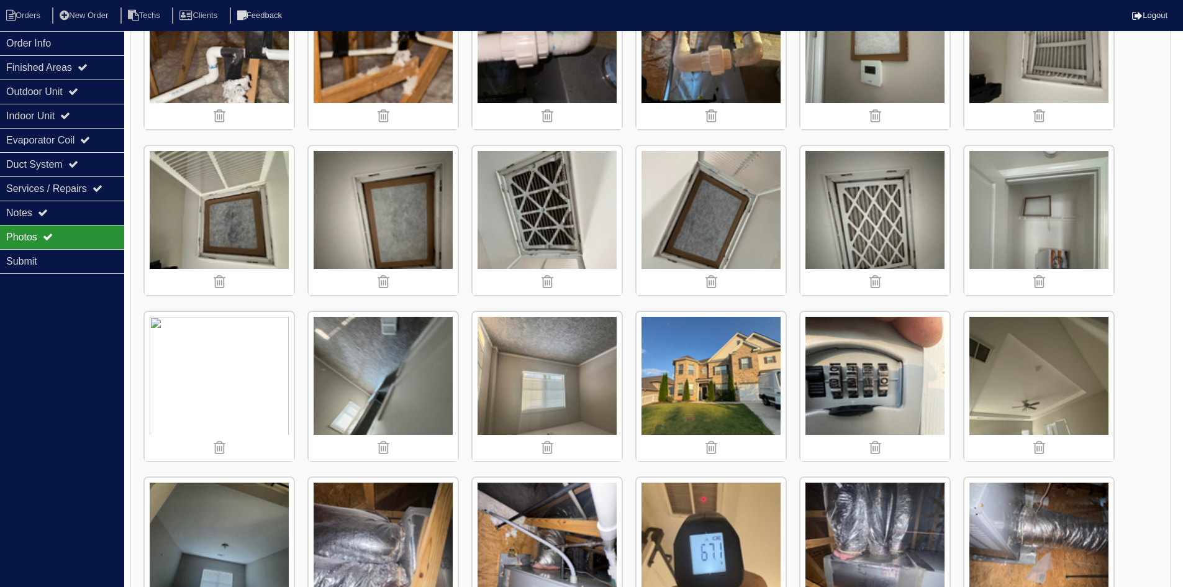
scroll to position [435, 0]
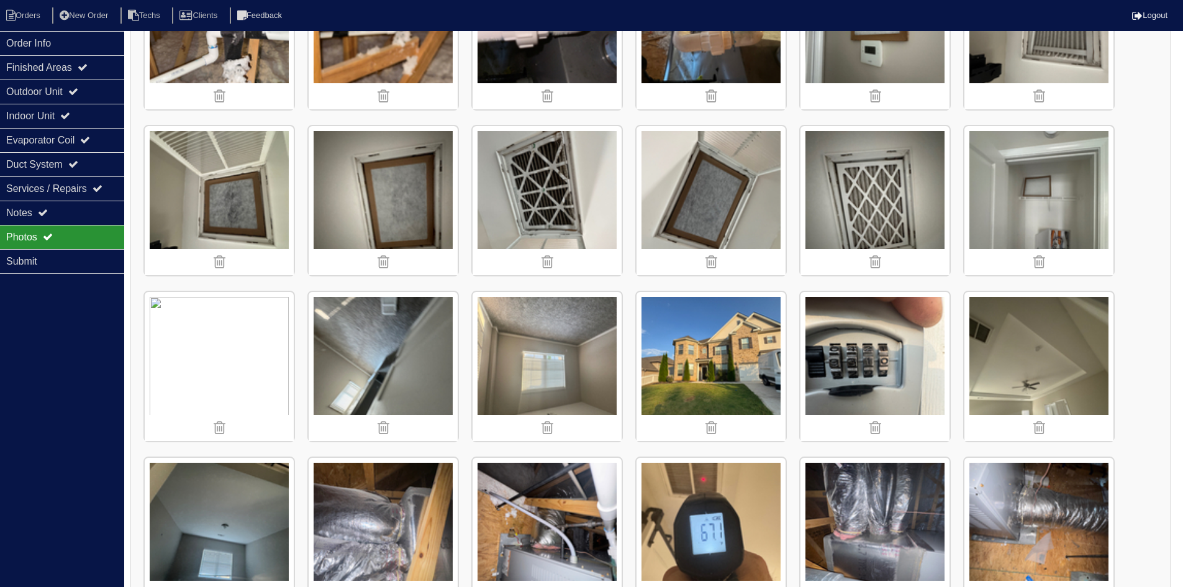
click at [218, 427] on icon at bounding box center [220, 427] width 12 height 15
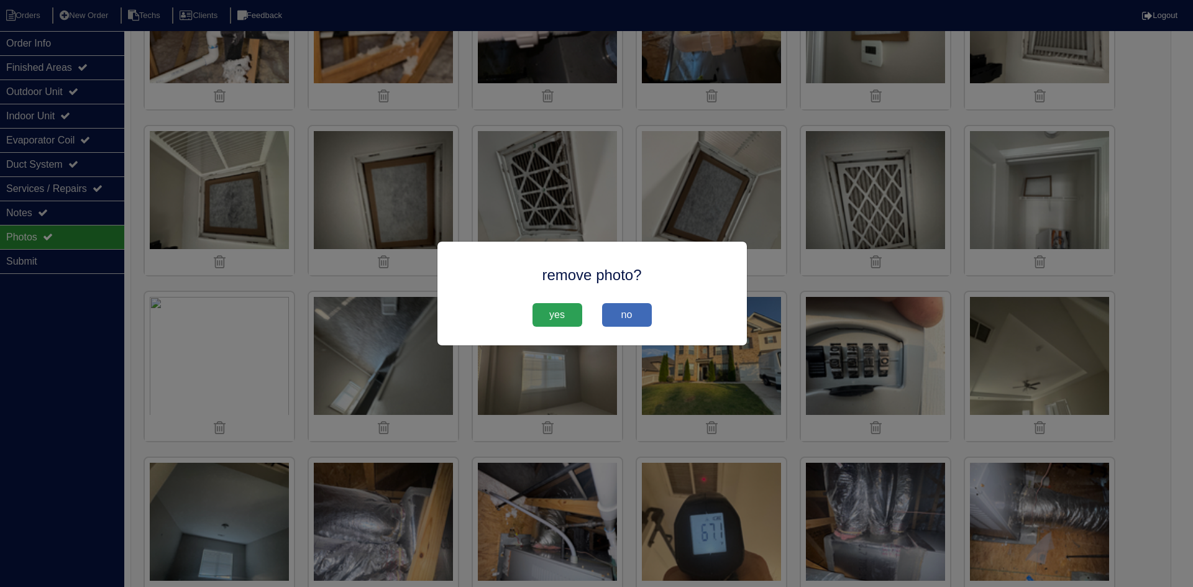
click at [568, 316] on span "yes" at bounding box center [557, 315] width 50 height 24
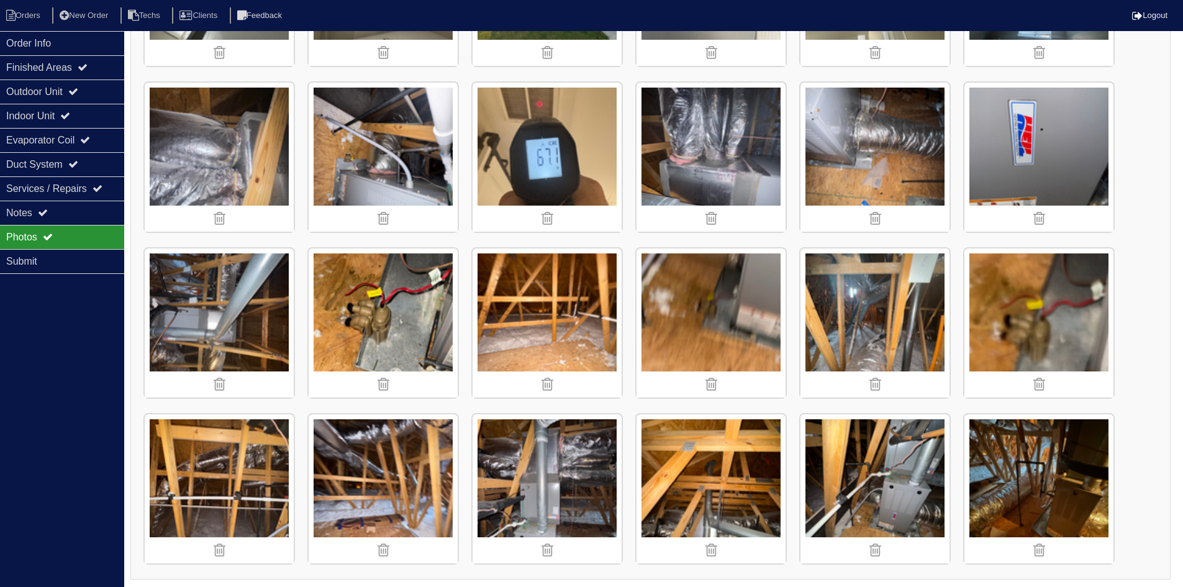
scroll to position [811, 0]
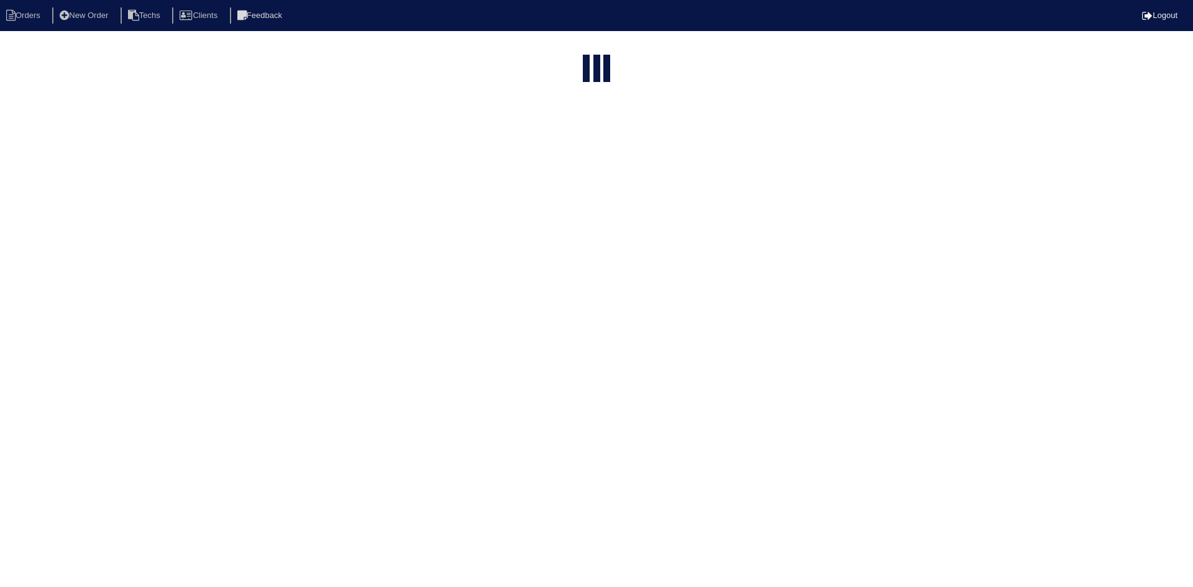
select select "15"
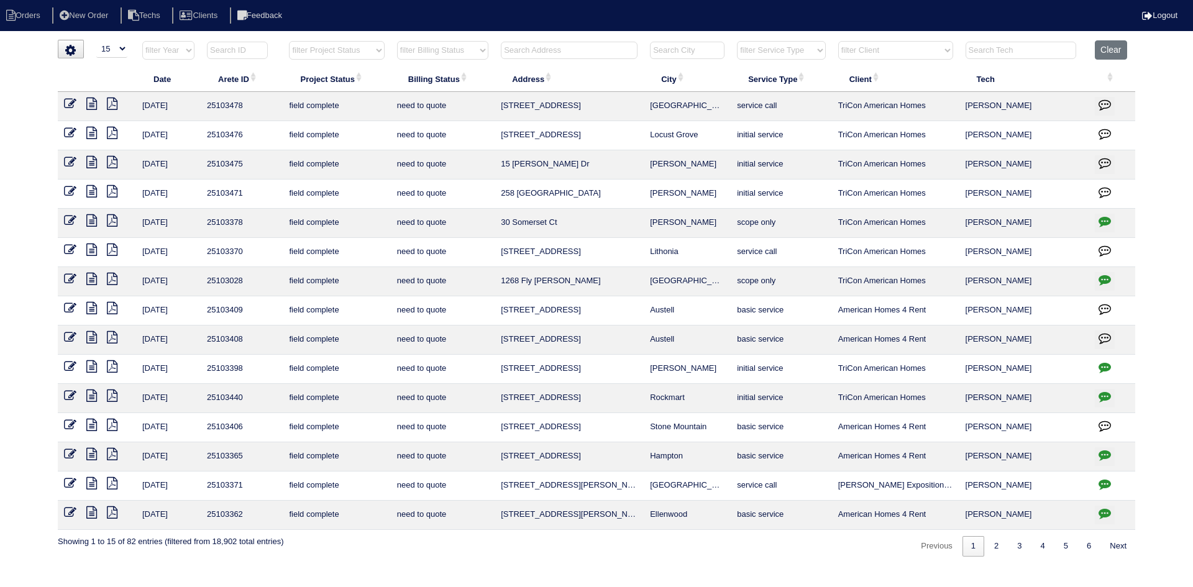
click at [113, 366] on icon at bounding box center [112, 366] width 11 height 12
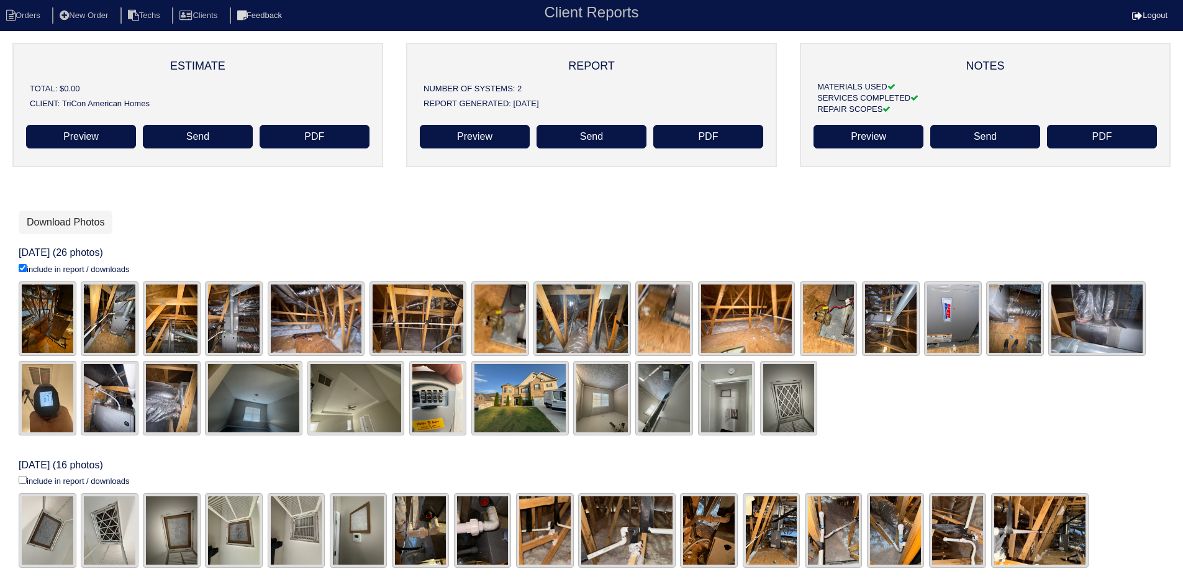
scroll to position [89, 0]
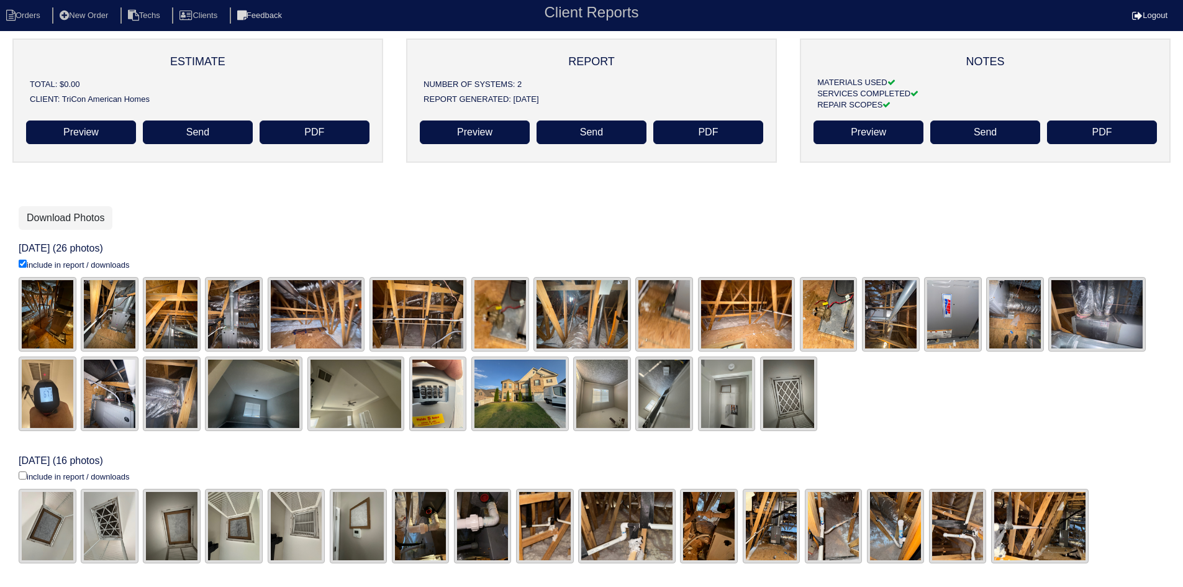
click at [23, 474] on input "include in report / downloads" at bounding box center [23, 475] width 8 height 8
checkbox input "true"
click at [75, 214] on link "Download Photos" at bounding box center [66, 218] width 94 height 24
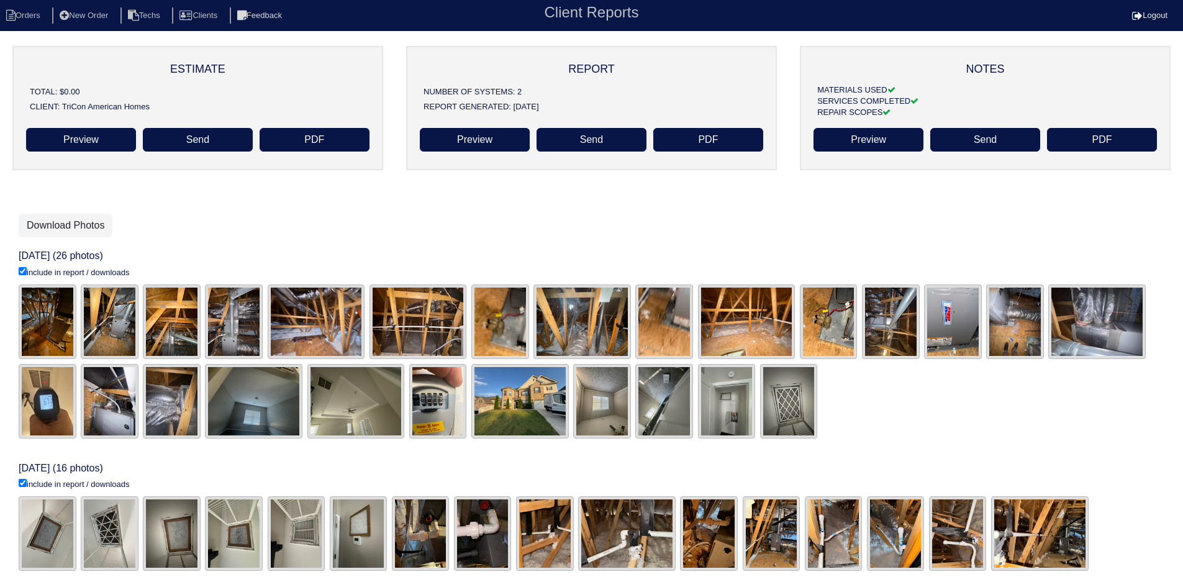
scroll to position [89, 0]
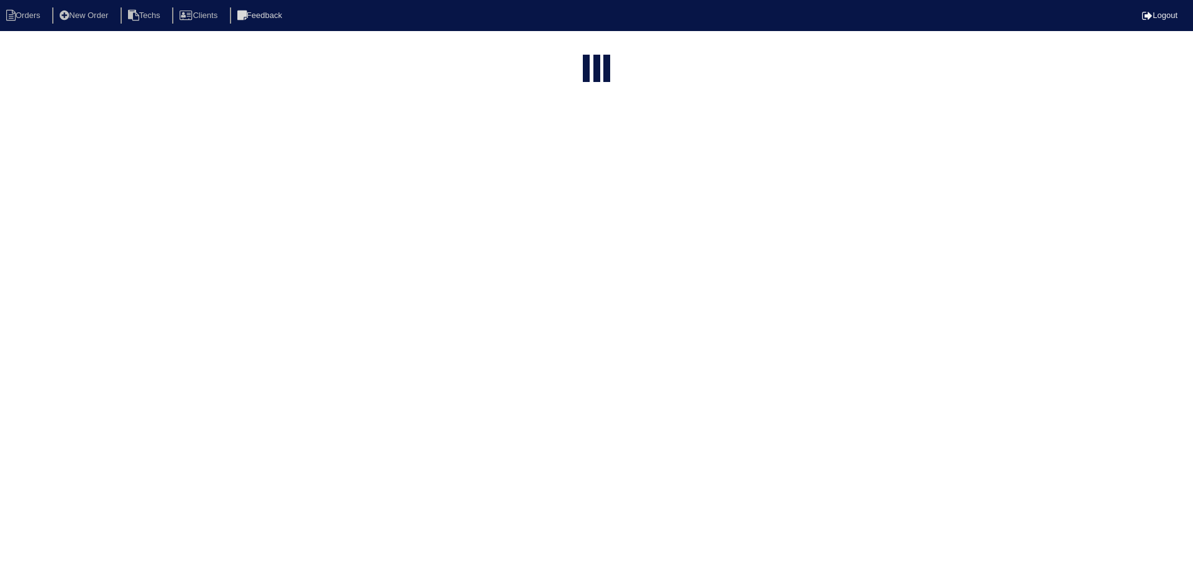
select select "15"
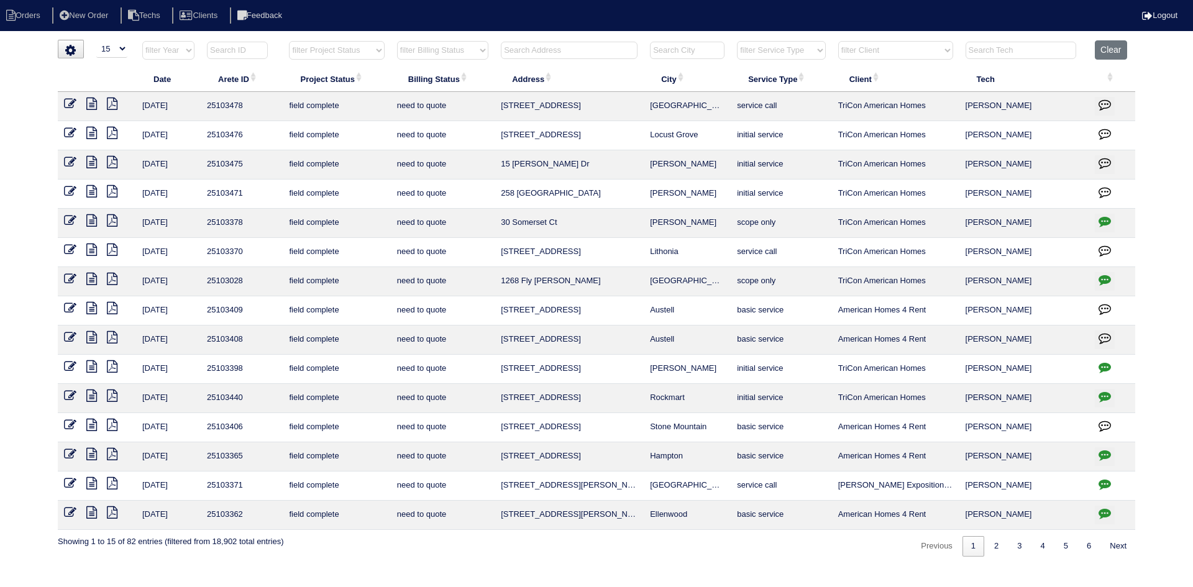
click at [1104, 361] on icon "button" at bounding box center [1104, 367] width 12 height 12
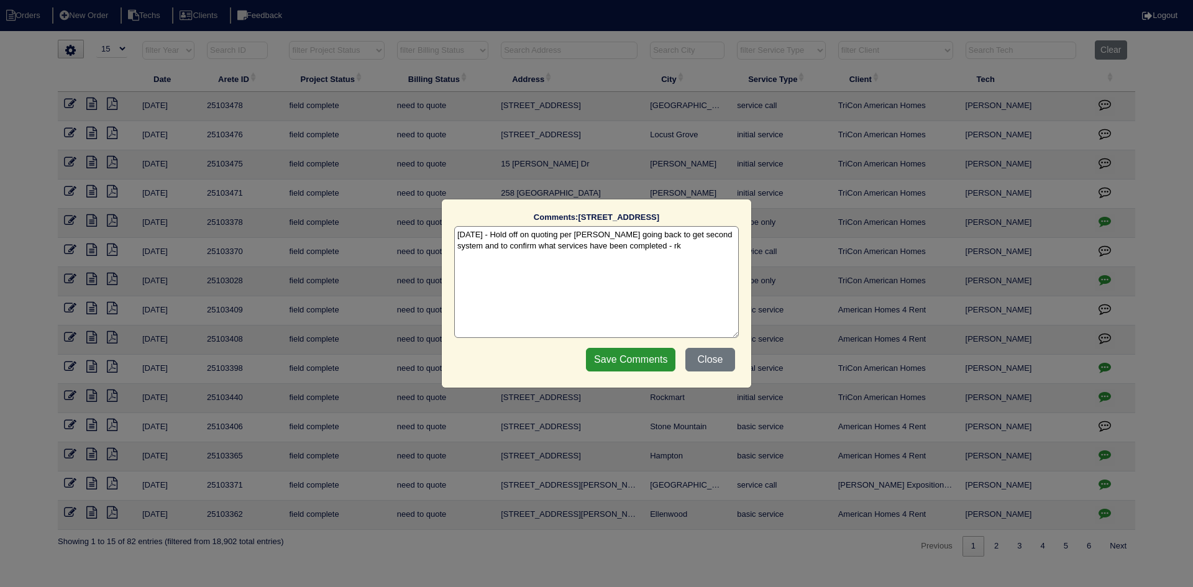
click at [698, 244] on textarea "[DATE] - Hold off on quoting per [PERSON_NAME] going back to get second system …" at bounding box center [596, 282] width 284 height 112
click at [636, 361] on input "Save Comments" at bounding box center [630, 360] width 89 height 24
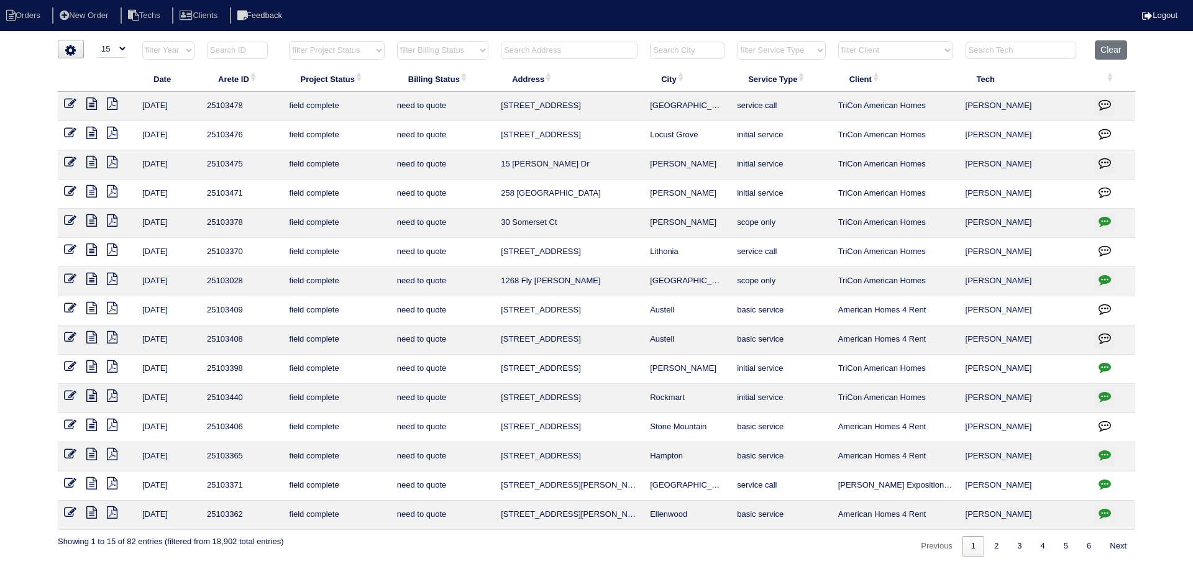
click at [1104, 454] on icon "button" at bounding box center [1104, 454] width 12 height 12
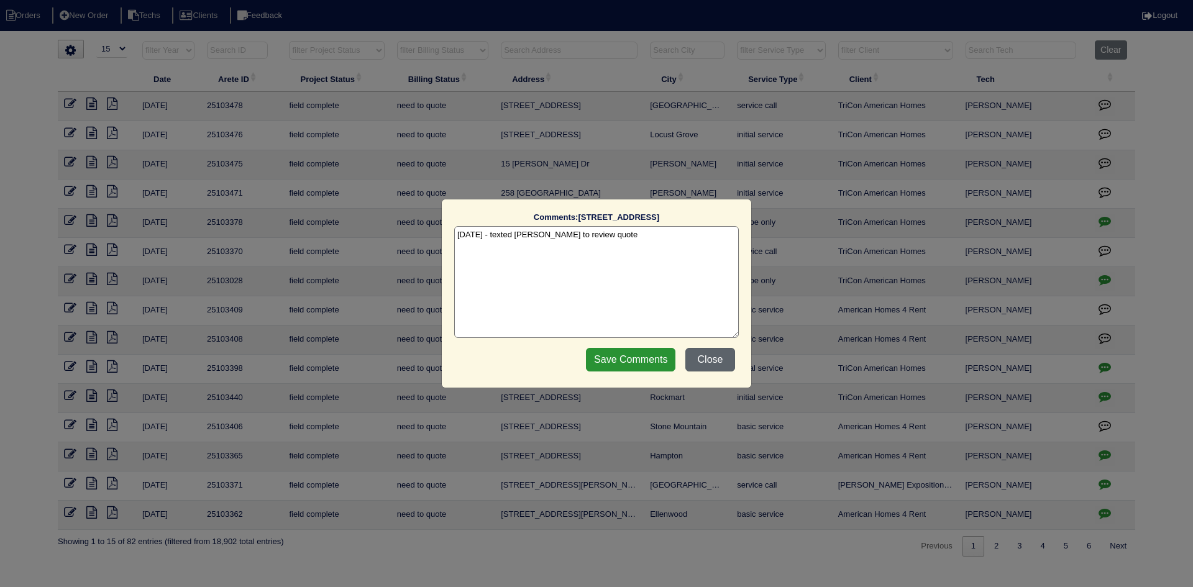
click at [719, 360] on button "Close" at bounding box center [710, 360] width 50 height 24
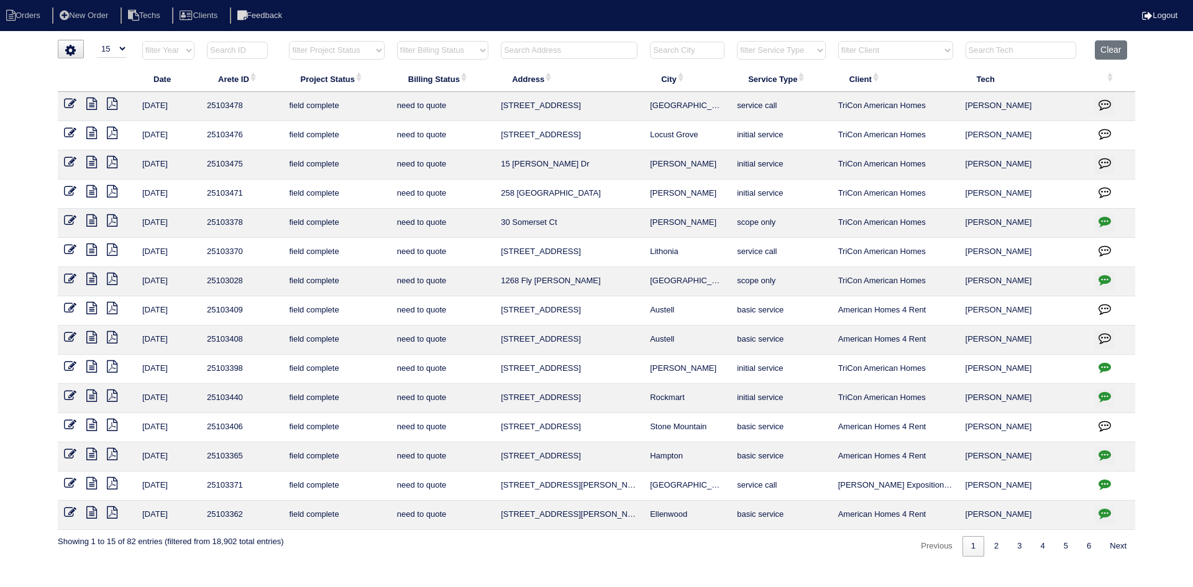
click at [1108, 513] on icon "button" at bounding box center [1104, 513] width 12 height 12
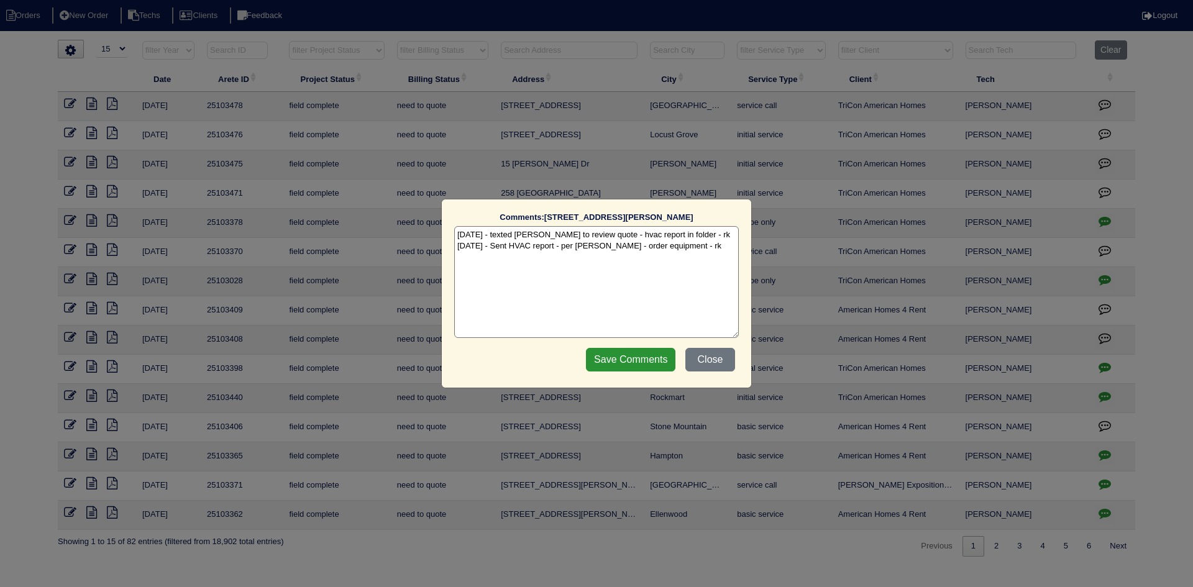
drag, startPoint x: 615, startPoint y: 248, endPoint x: 620, endPoint y: 262, distance: 14.5
click at [616, 248] on textarea "9/17/25 - texted Dan to review quote - hvac report in folder - rk 9/22/25 - Sen…" at bounding box center [596, 282] width 284 height 112
click at [617, 243] on textarea "9/17/25 - texted Dan to review quote - hvac report in folder - rk 9/22/25 - Sen…" at bounding box center [596, 282] width 284 height 112
type textarea "9/17/25 - texted Dan to review quote - hvac report in folder - rk 9/22/25 - Sen…"
click at [644, 358] on input "Save Comments" at bounding box center [630, 360] width 89 height 24
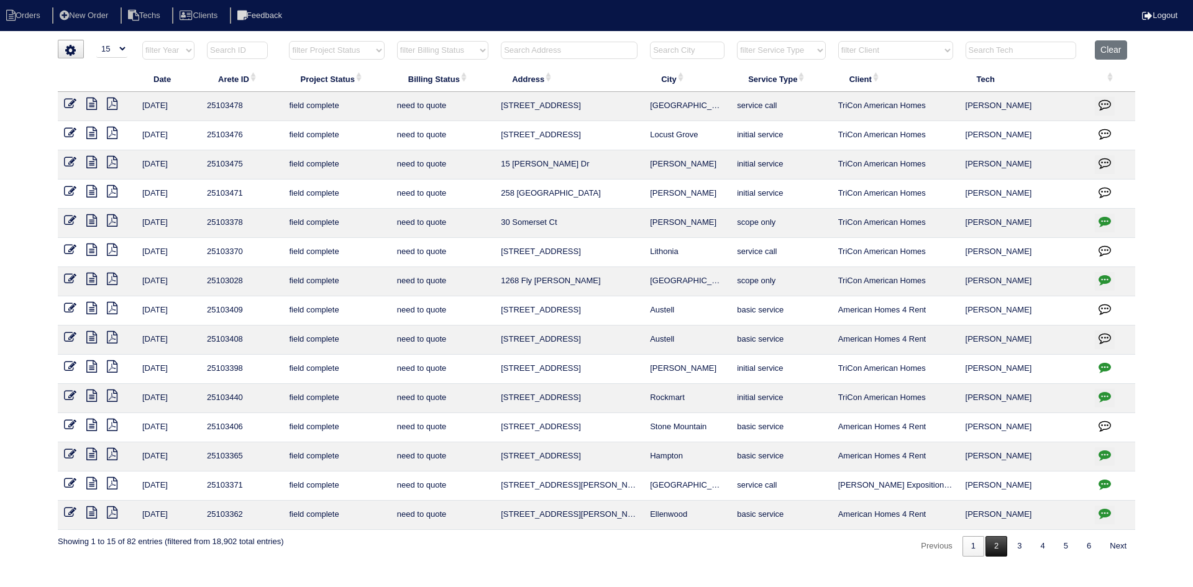
click at [993, 553] on link "2" at bounding box center [996, 546] width 22 height 20
select select "field complete"
select select "need to quote"
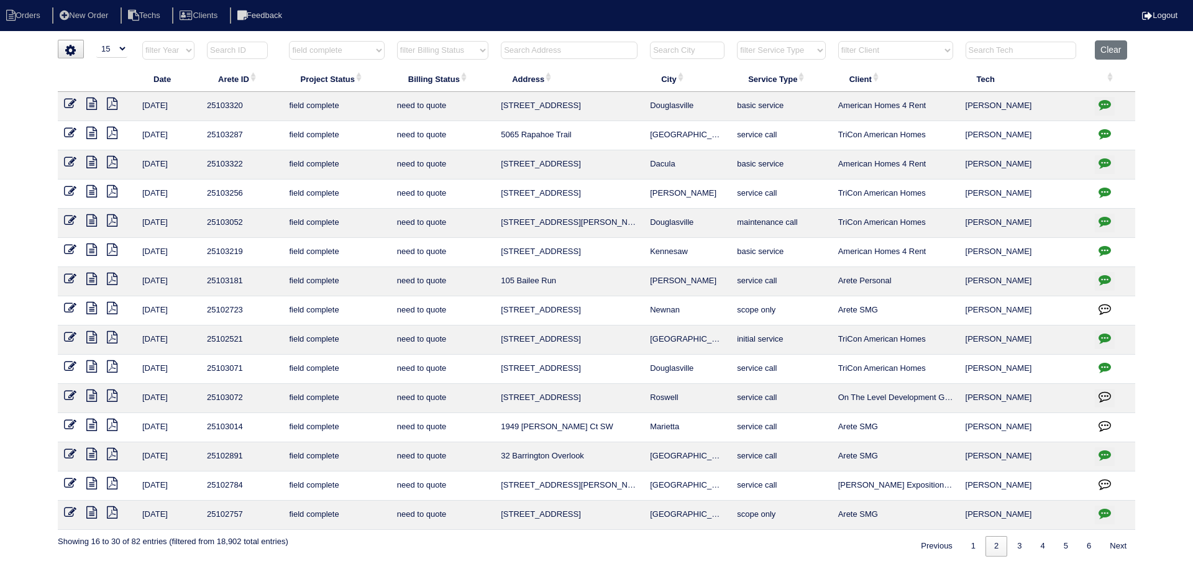
click at [1105, 102] on icon "button" at bounding box center [1104, 104] width 12 height 12
type textarea "9/17/25 - texted Dan to review quote - HVAC report in folder - rk"
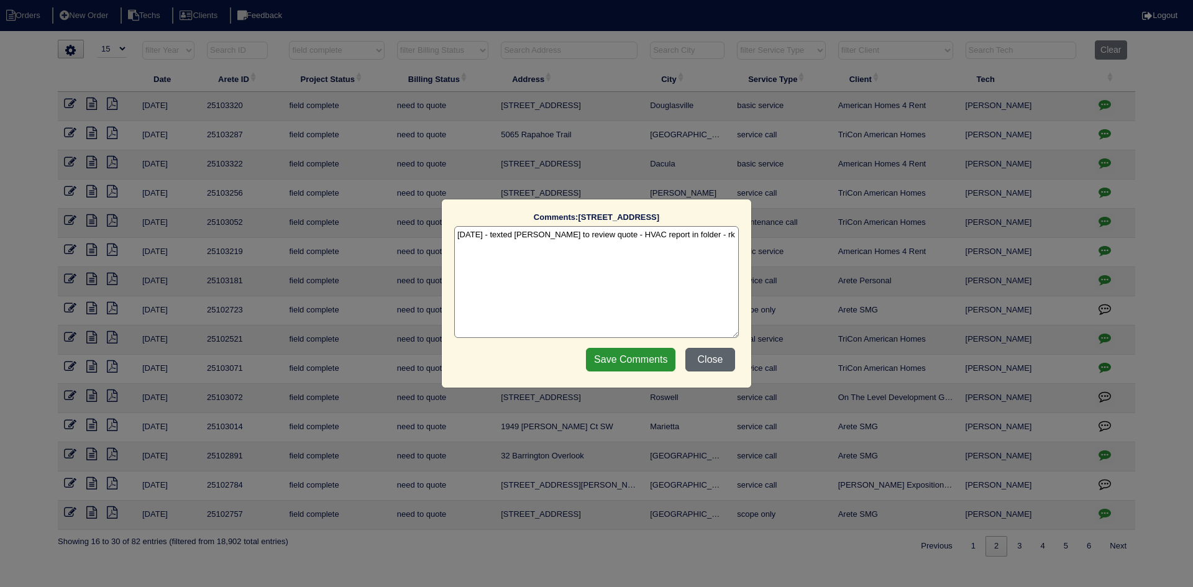
click at [708, 358] on button "Close" at bounding box center [710, 360] width 50 height 24
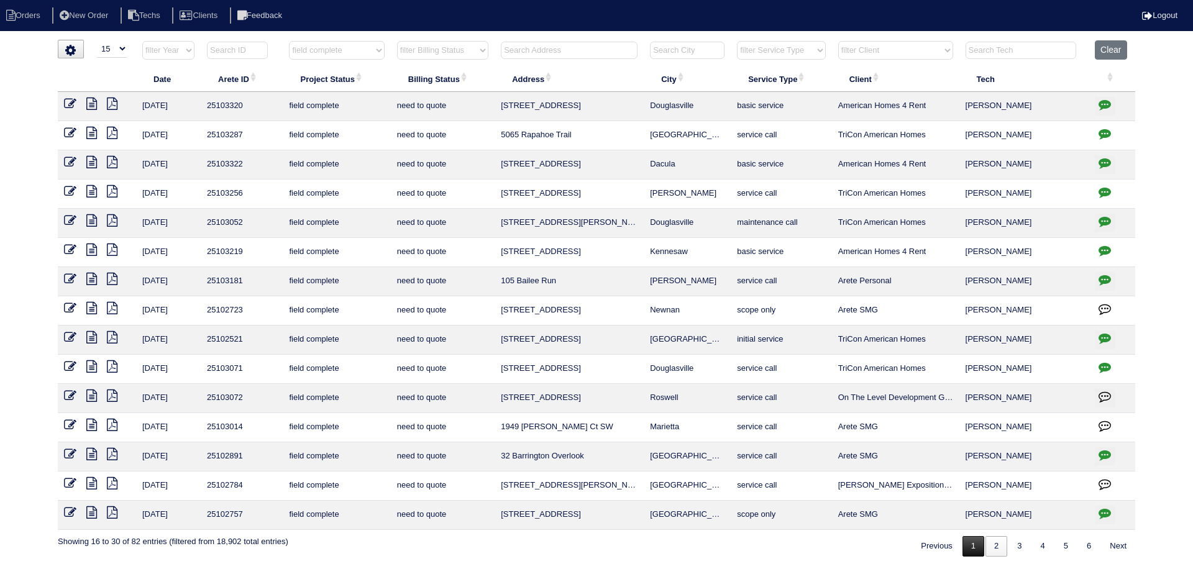
click at [967, 549] on link "1" at bounding box center [973, 546] width 22 height 20
select select "field complete"
select select "need to quote"
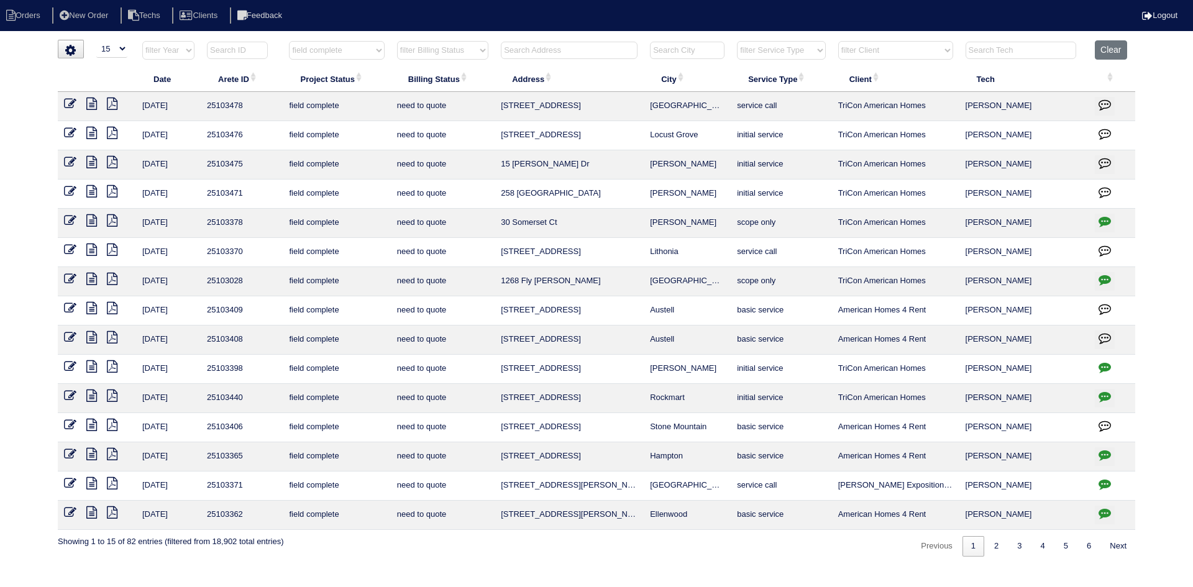
drag, startPoint x: 946, startPoint y: 50, endPoint x: 945, endPoint y: 58, distance: 8.2
click at [946, 50] on select "filter Client -- Any Client -- Alan Luther American Homes 4 Rent Arete Personal…" at bounding box center [895, 50] width 115 height 19
select select "American Homes 4 Rent"
click at [839, 41] on select "filter Client -- Any Client -- Alan Luther American Homes 4 Rent Arete Personal…" at bounding box center [895, 50] width 115 height 19
select select "field complete"
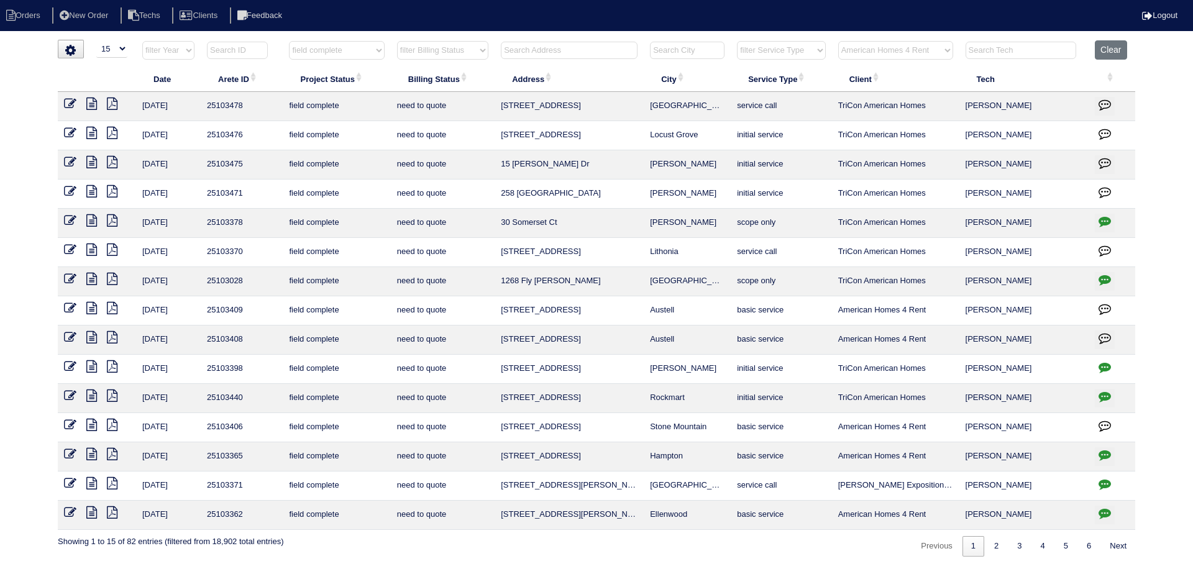
select select "need to quote"
select select "American Homes 4 Rent"
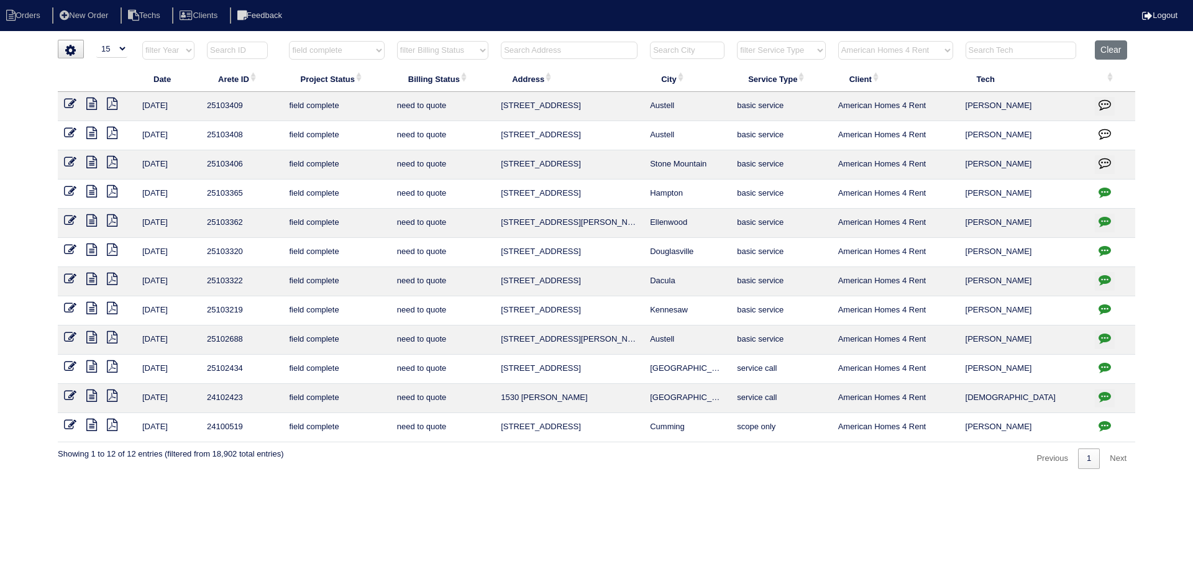
click at [946, 50] on select "filter Client -- Any Client -- Alan Luther American Homes 4 Rent Arete Personal…" at bounding box center [895, 50] width 115 height 19
select select
click at [839, 41] on select "filter Client -- Any Client -- Alan Luther American Homes 4 Rent Arete Personal…" at bounding box center [895, 50] width 115 height 19
select select "field complete"
select select "need to quote"
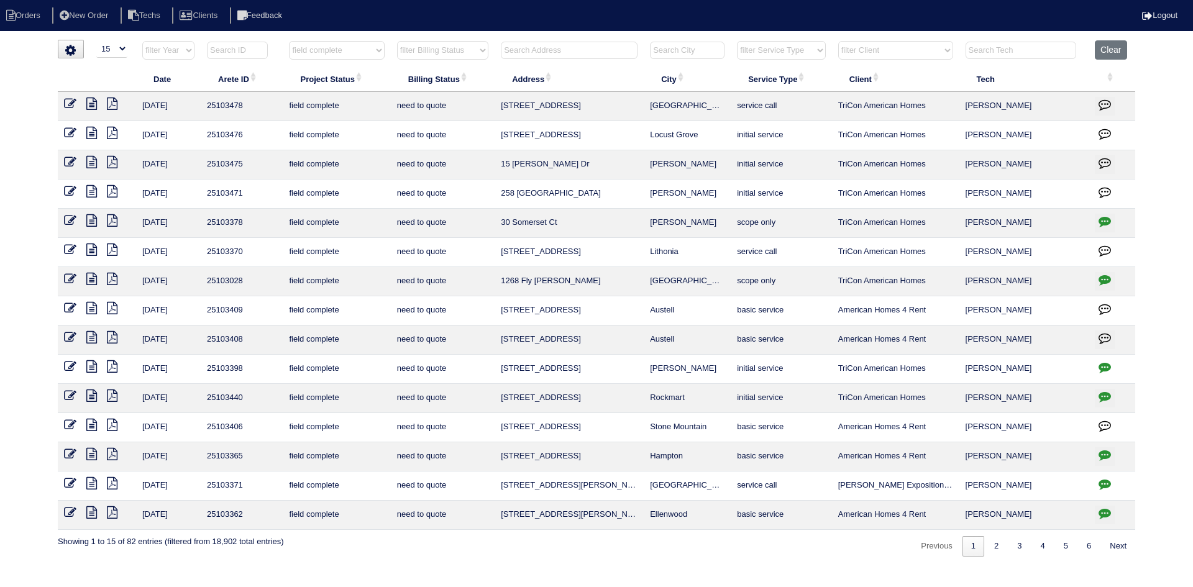
click at [1106, 275] on icon "button" at bounding box center [1104, 279] width 12 height 12
type textarea "8/19/25 - Emailed site super - no electricity unable to test - rk 9/19/25 - Pow…"
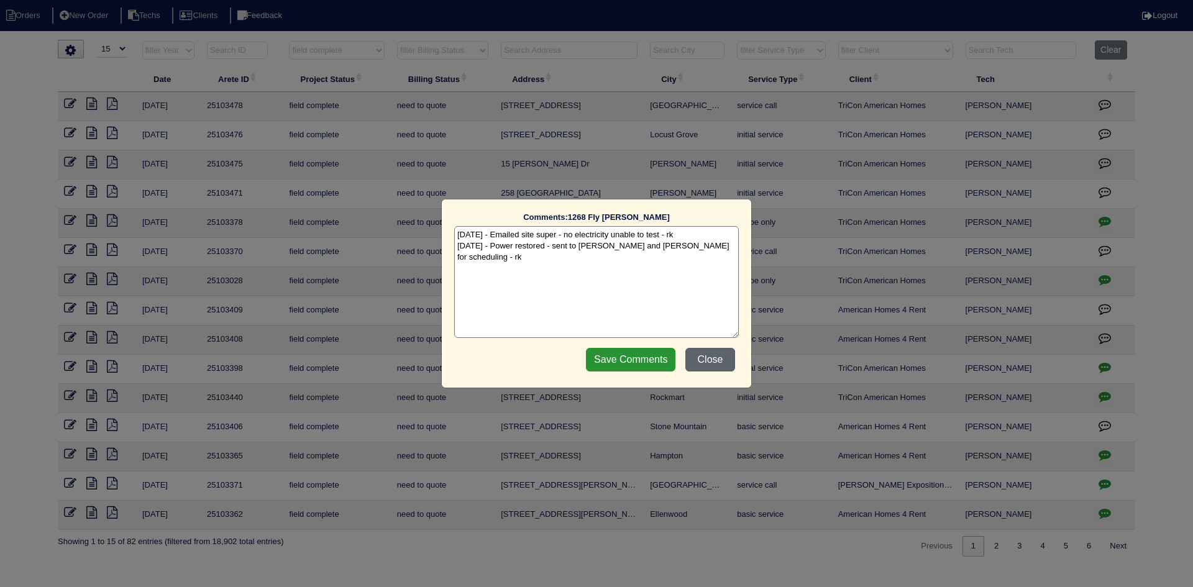
click at [716, 363] on button "Close" at bounding box center [710, 360] width 50 height 24
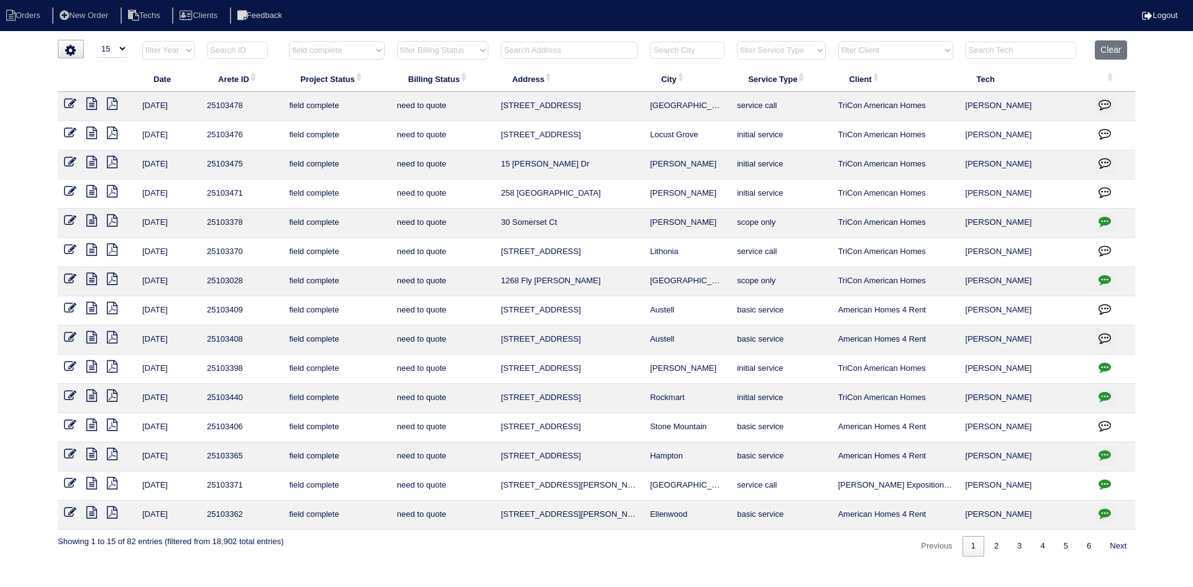
click at [383, 50] on select "filter Project Status -- Any Project Status -- new order assigned in progress f…" at bounding box center [336, 50] width 95 height 19
click at [289, 41] on select "filter Project Status -- Any Project Status -- new order assigned in progress f…" at bounding box center [336, 50] width 95 height 19
select select "assigned"
select select "need to quote"
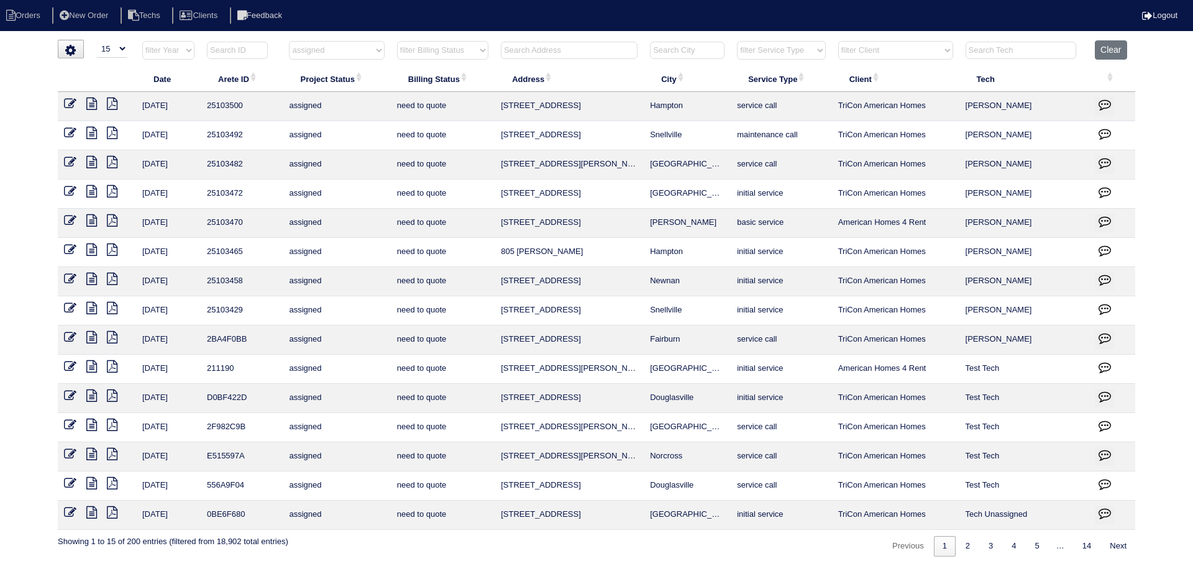
click at [93, 303] on icon at bounding box center [91, 308] width 11 height 12
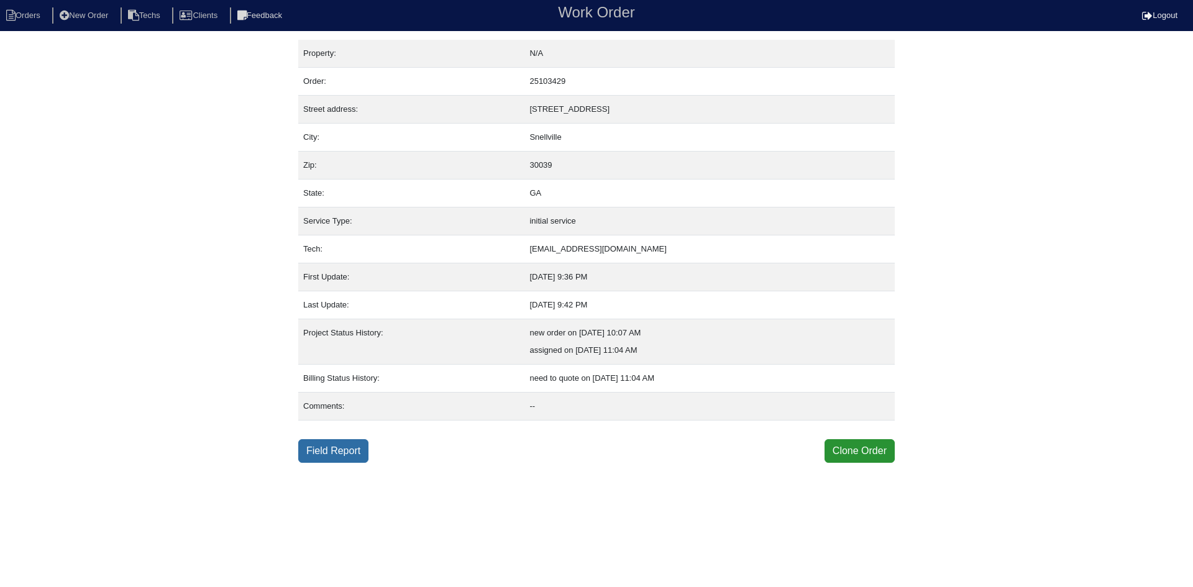
click at [335, 452] on link "Field Report" at bounding box center [333, 451] width 70 height 24
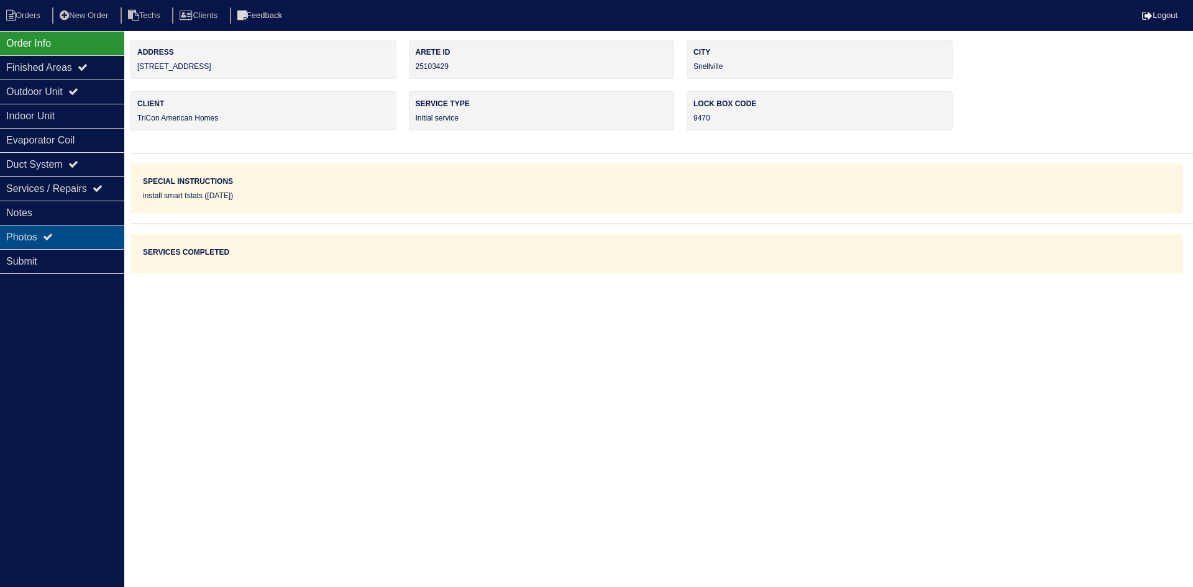
click at [75, 228] on div "Photos" at bounding box center [62, 237] width 124 height 24
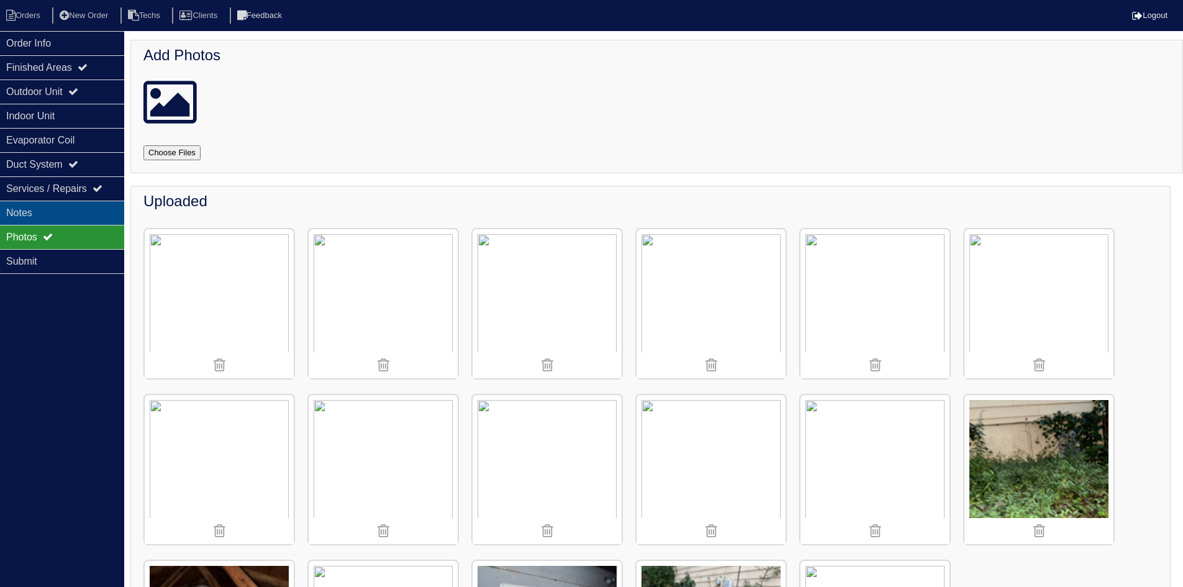
click at [93, 209] on div "Notes" at bounding box center [62, 213] width 124 height 24
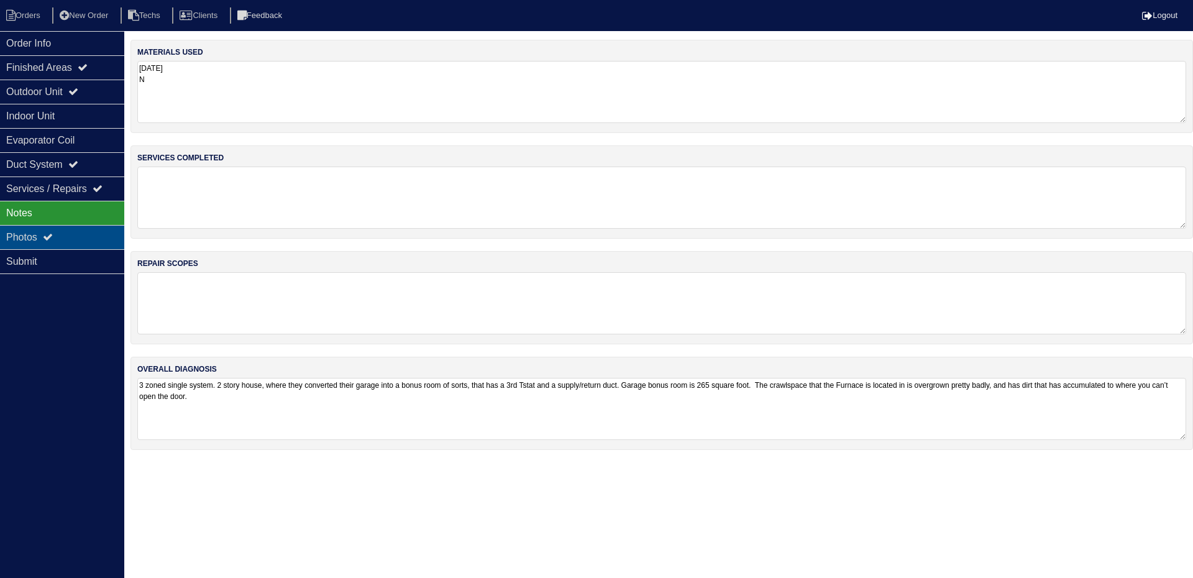
click at [88, 240] on div "Photos" at bounding box center [62, 237] width 124 height 24
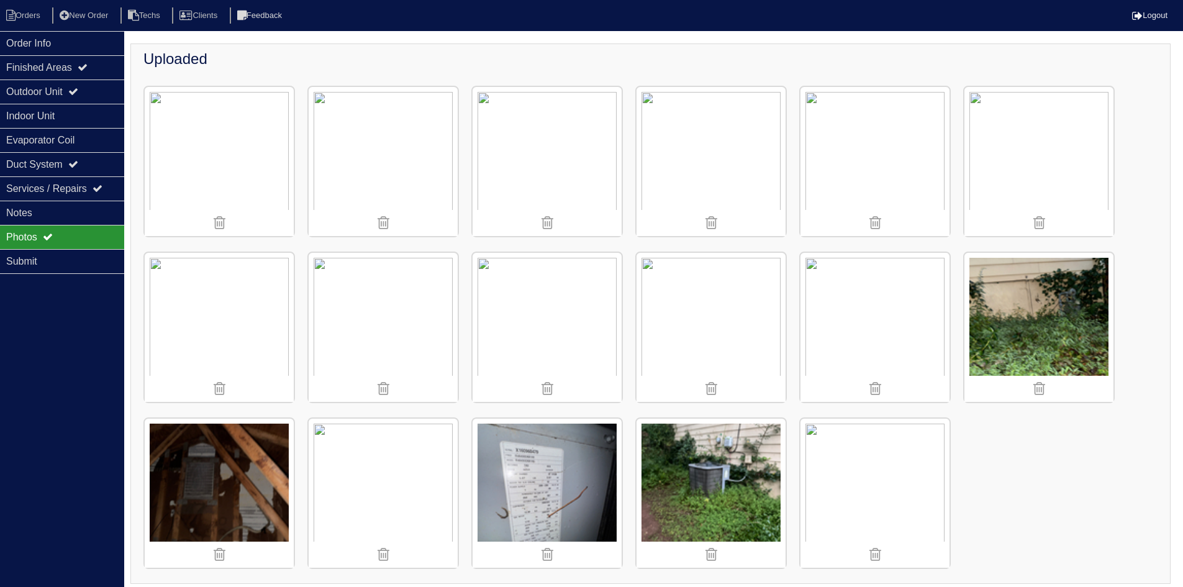
scroll to position [150, 0]
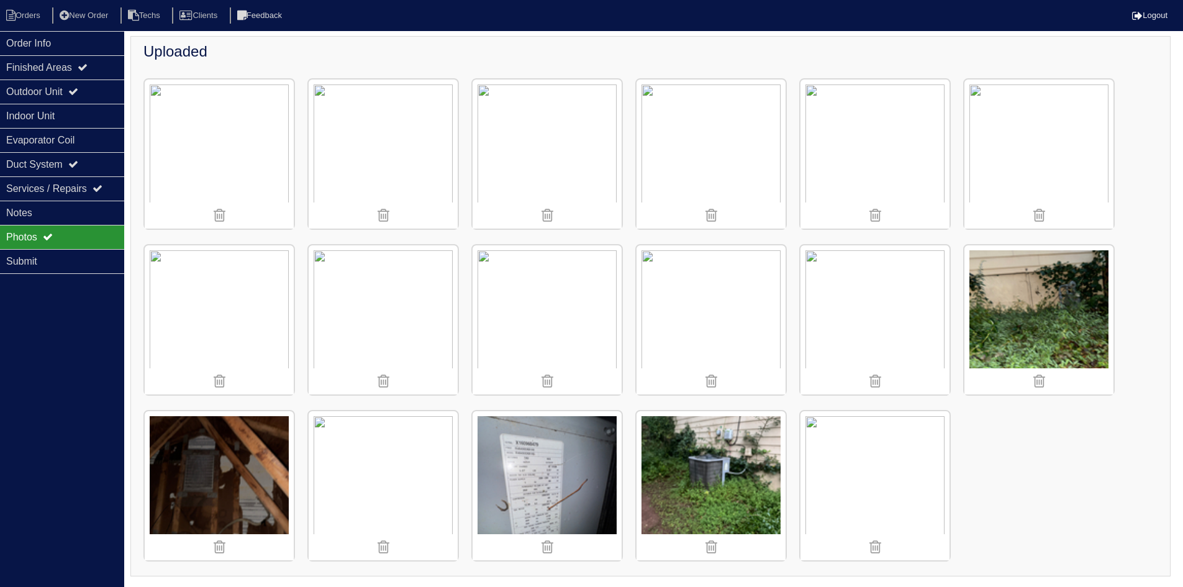
click at [245, 461] on img at bounding box center [219, 485] width 149 height 149
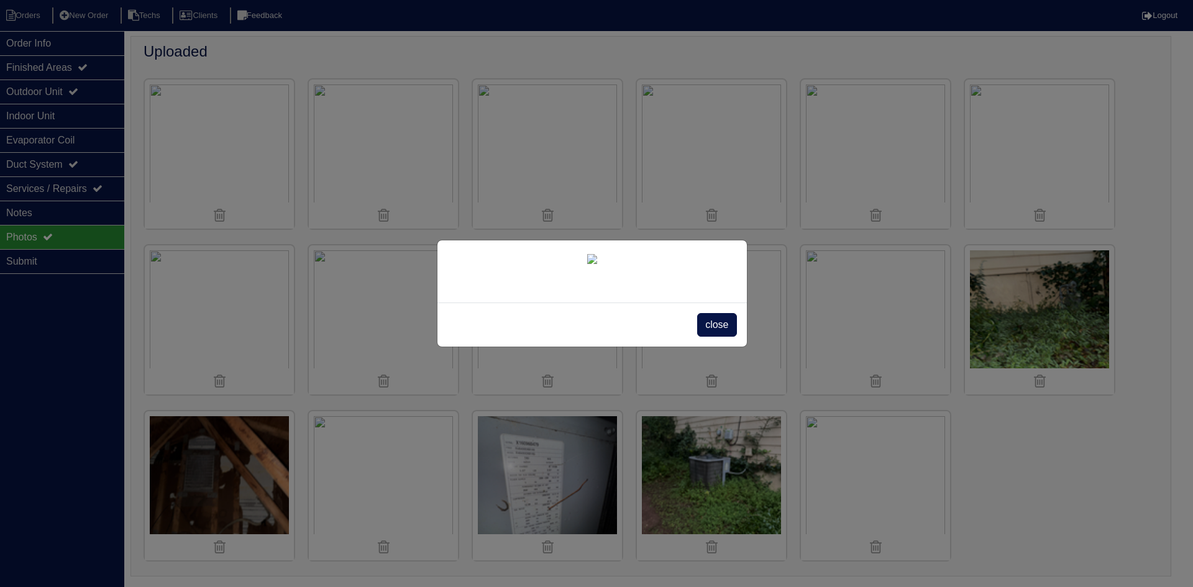
click at [719, 337] on span "close" at bounding box center [716, 325] width 39 height 24
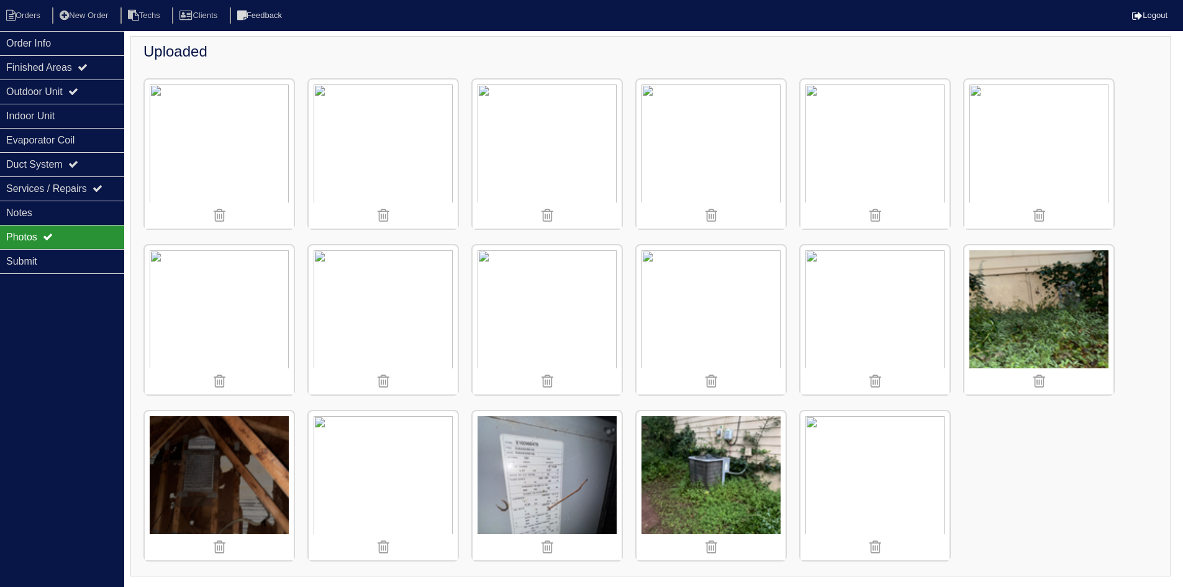
click at [245, 148] on img at bounding box center [219, 154] width 149 height 149
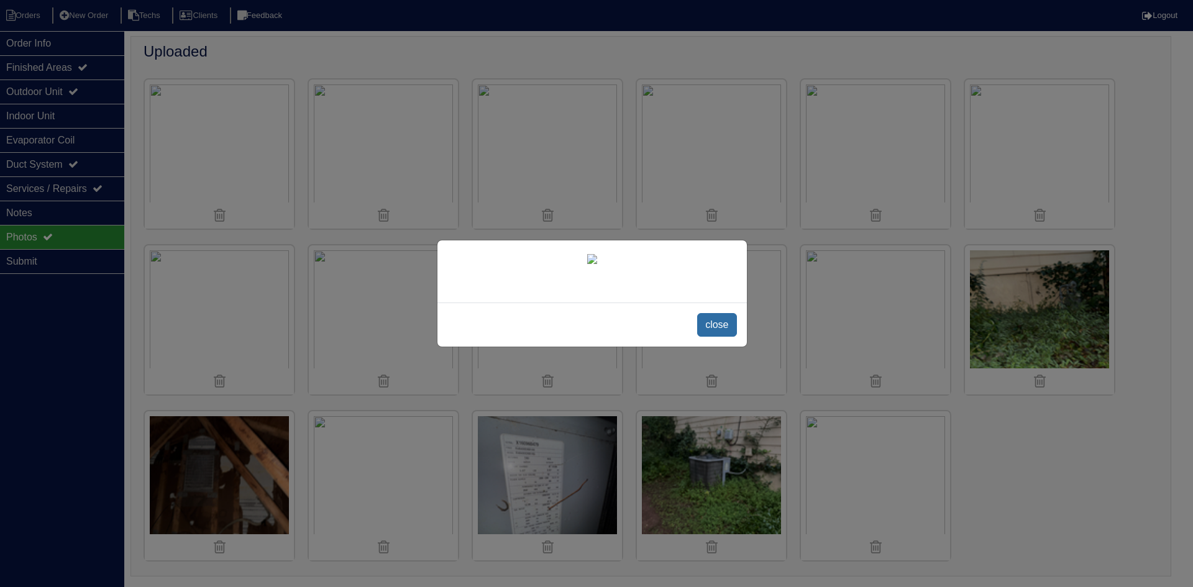
click at [719, 337] on span "close" at bounding box center [716, 325] width 39 height 24
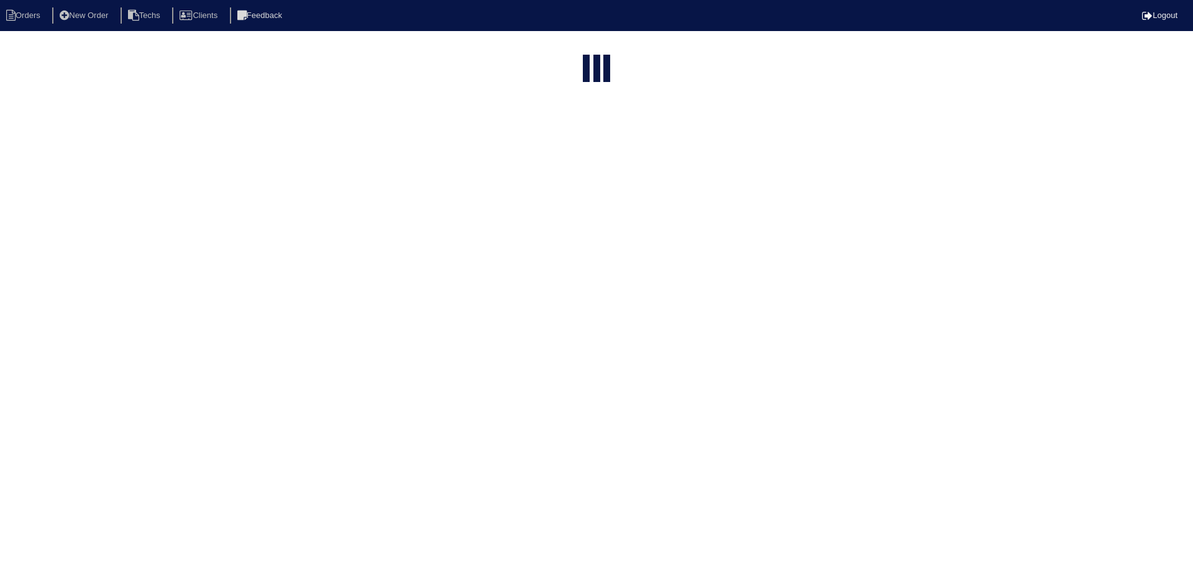
select select "15"
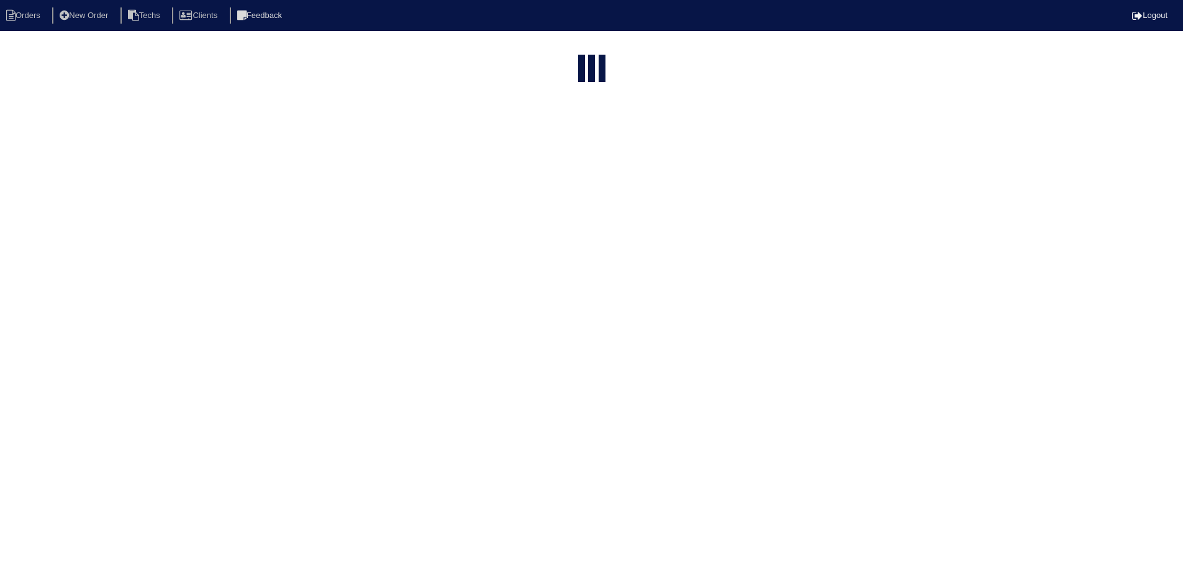
select select "assigned"
select select "need to quote"
